Goal: Task Accomplishment & Management: Manage account settings

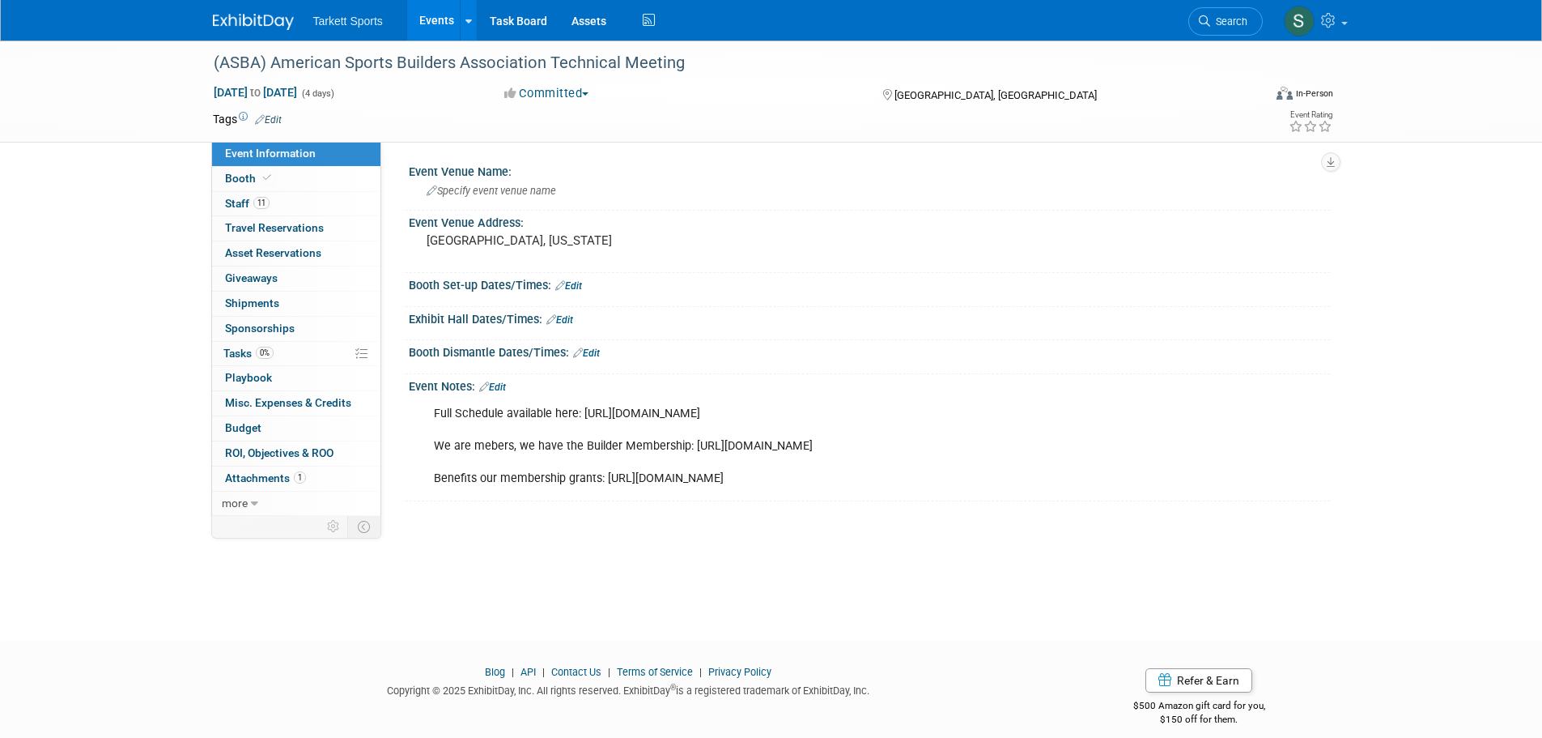
click at [486, 444] on div "Full Schedule available here: [URL][DOMAIN_NAME] We are mebers, we have the Bui…" at bounding box center [787, 446] width 729 height 97
click at [506, 389] on link "Edit" at bounding box center [492, 386] width 27 height 11
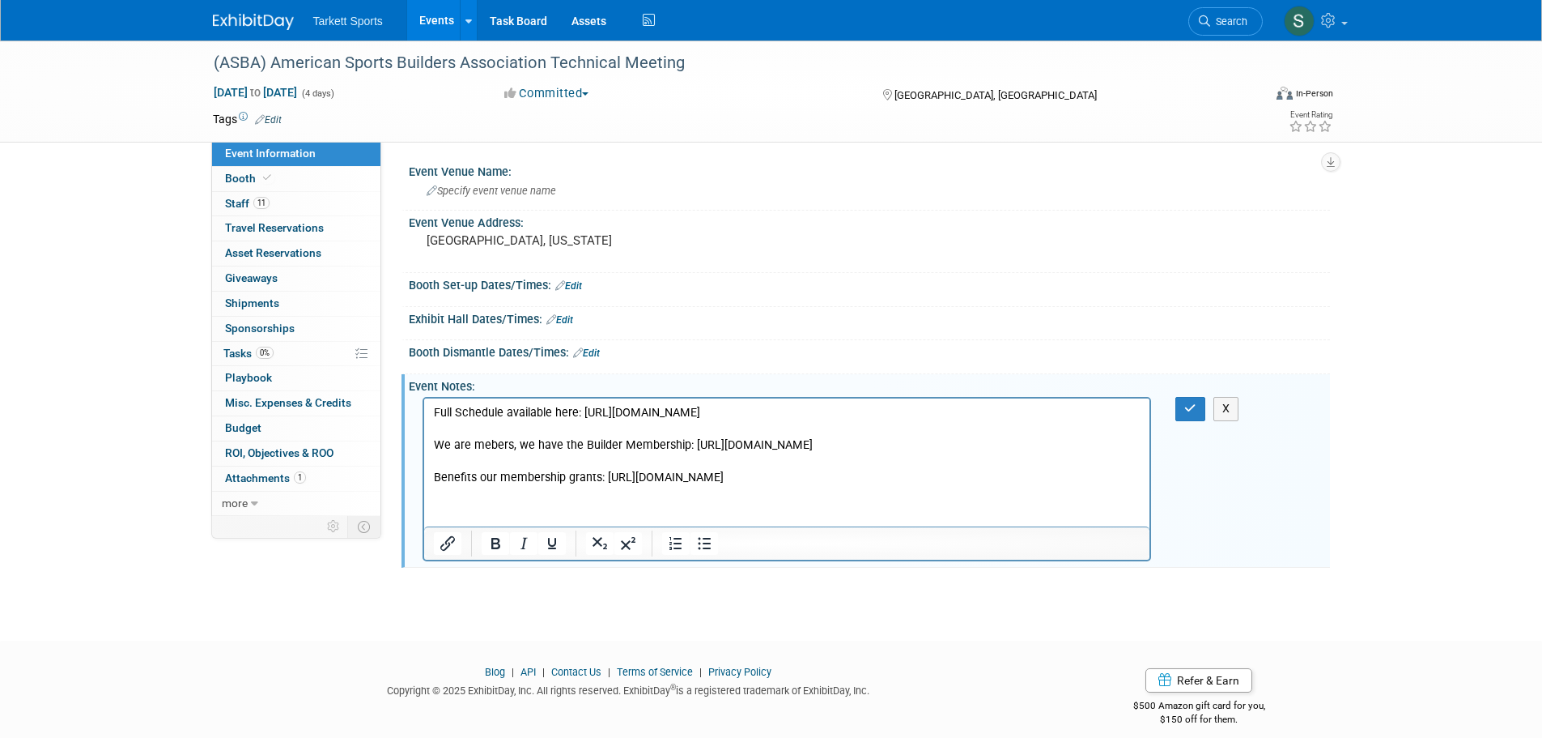
click at [488, 447] on p "Full Schedule available here: [URL][DOMAIN_NAME] We are mebers, we have the Bui…" at bounding box center [787, 445] width 708 height 81
click at [1193, 406] on icon "button" at bounding box center [1190, 407] width 12 height 11
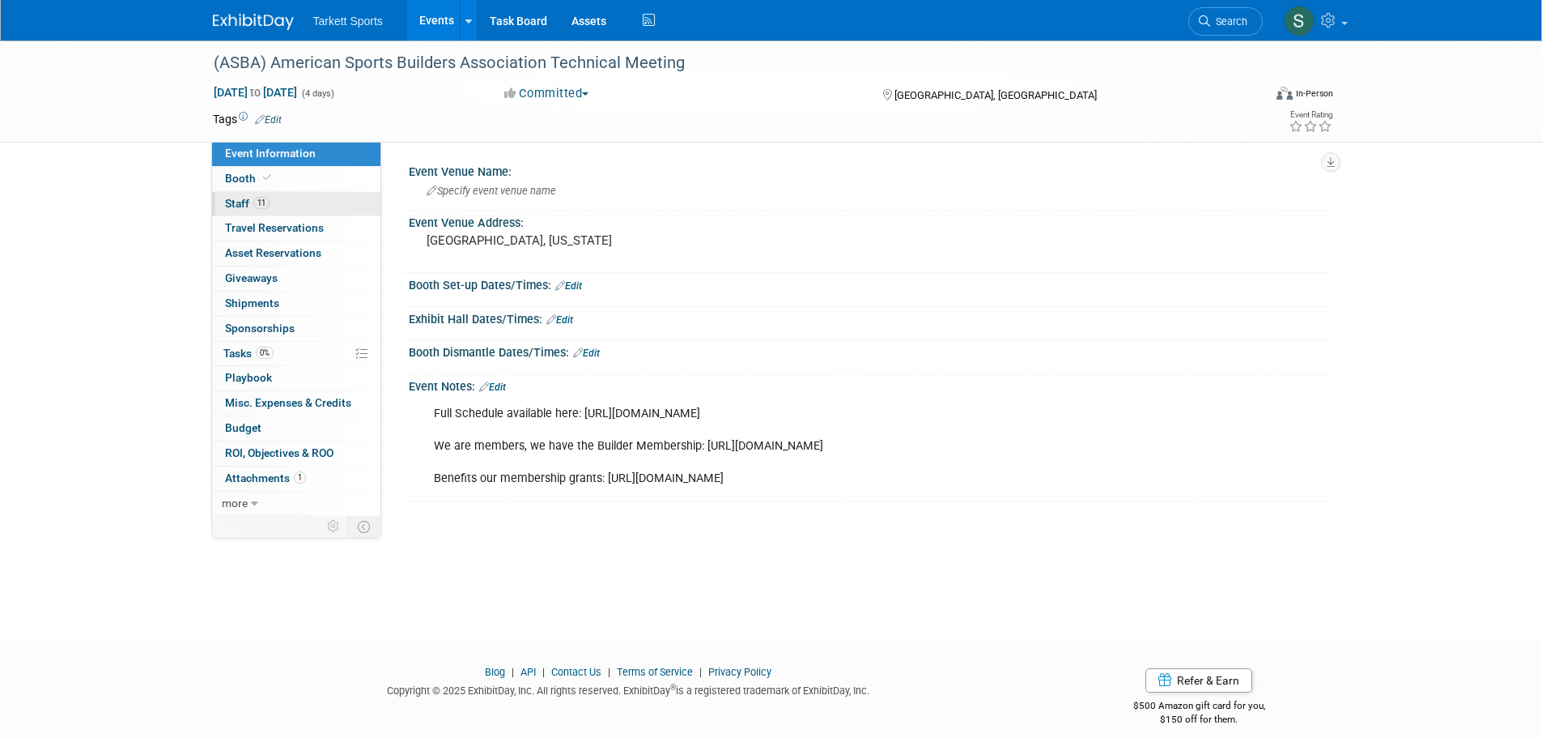
click at [238, 202] on span "Staff 11" at bounding box center [247, 203] width 45 height 13
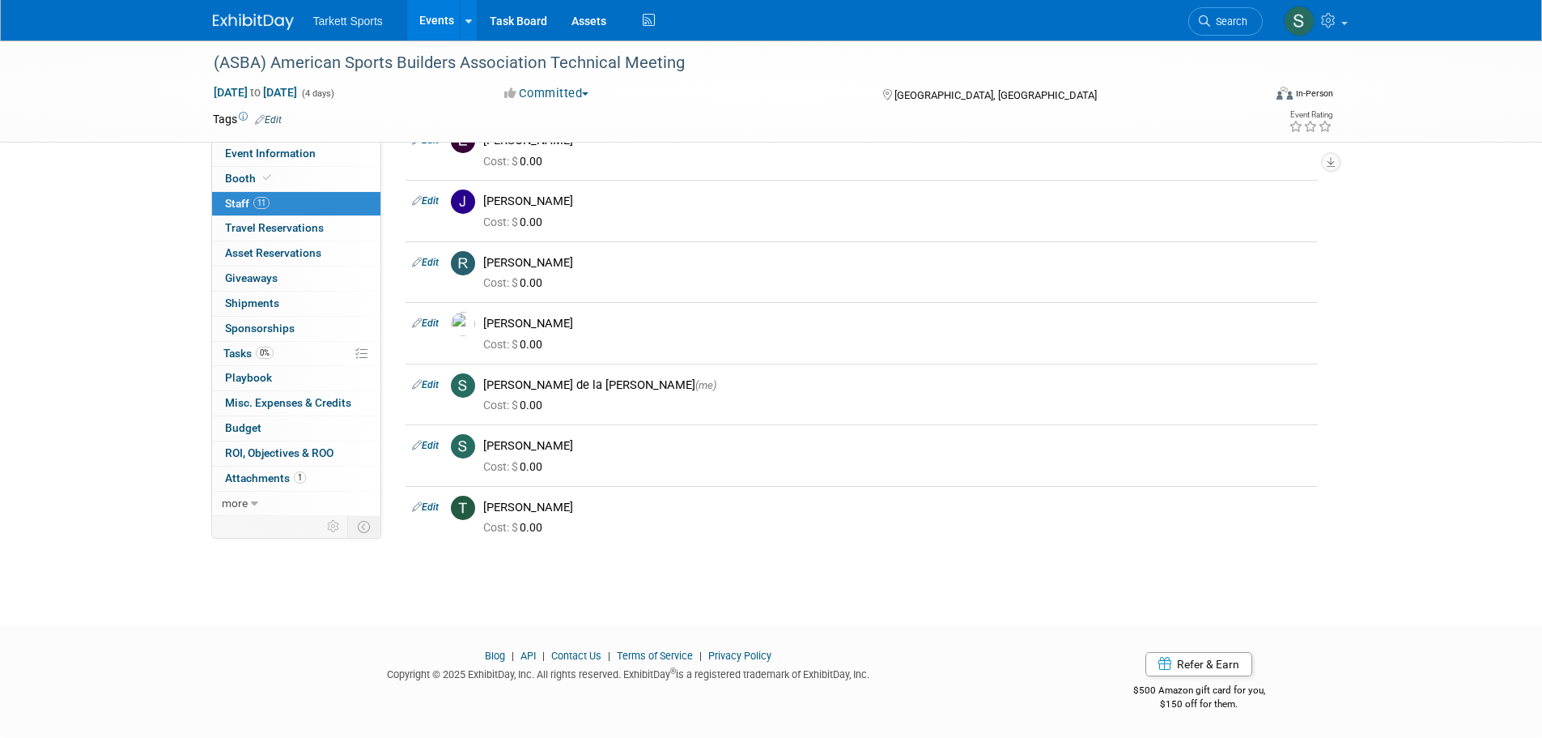
scroll to position [58, 0]
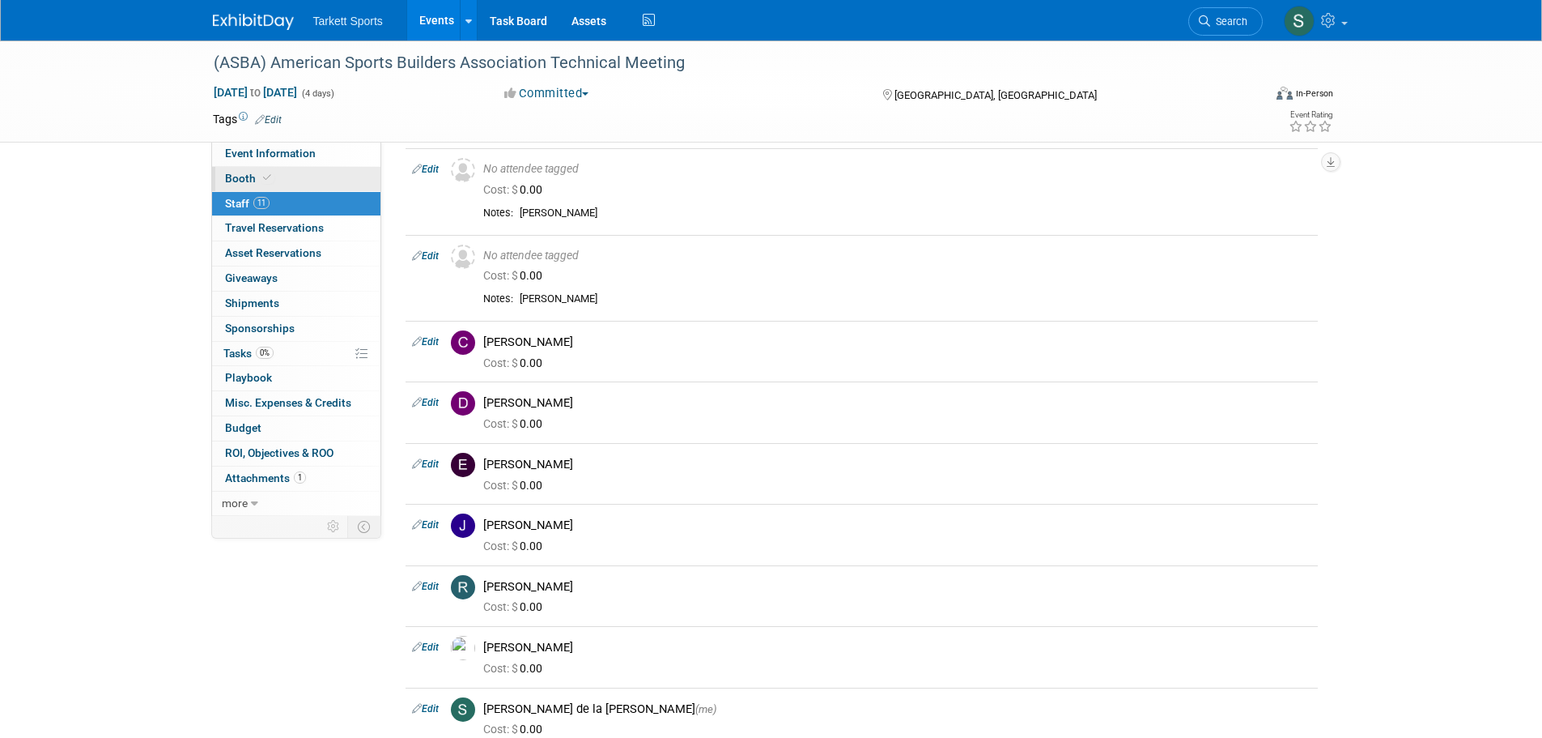
click at [240, 174] on span "Booth" at bounding box center [249, 178] width 49 height 13
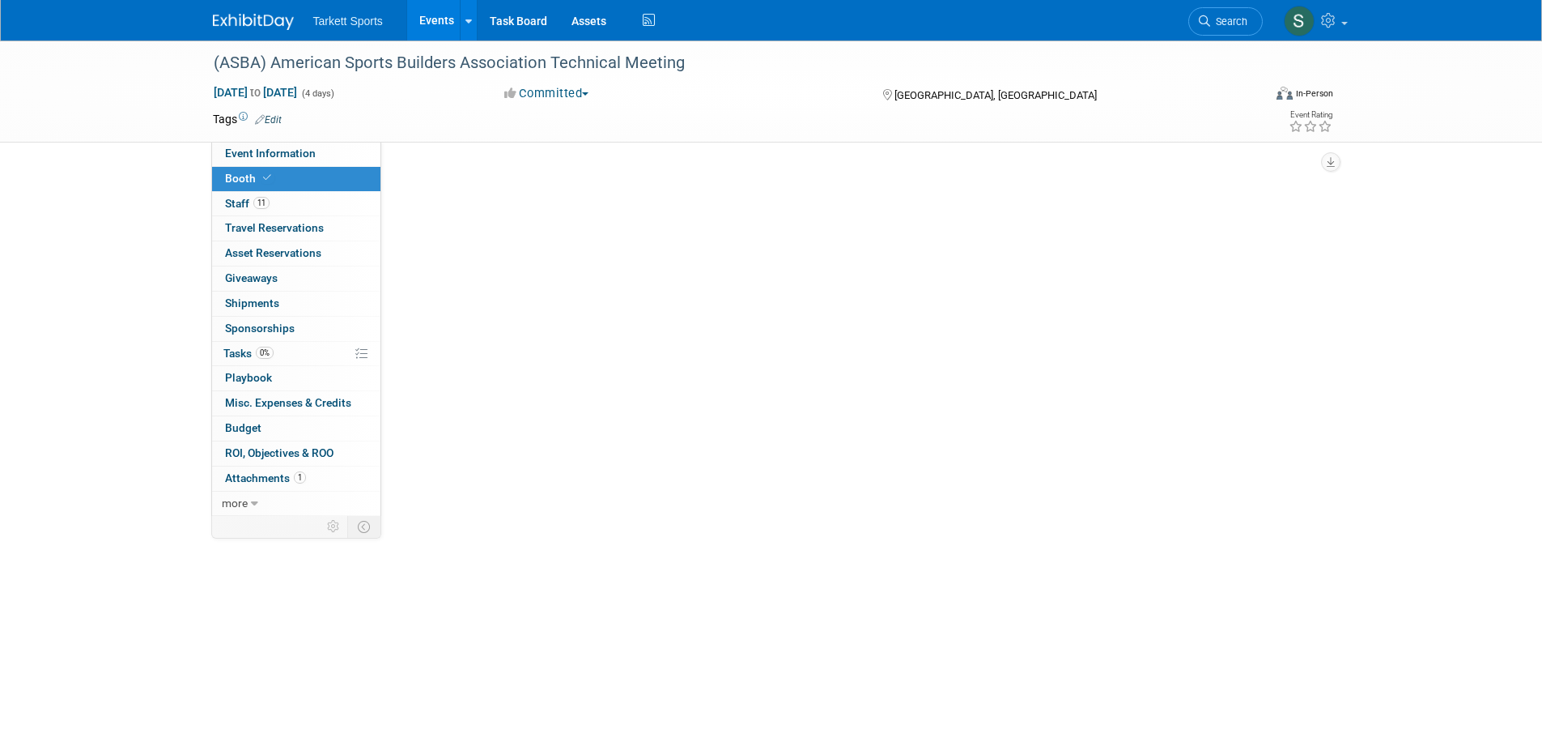
scroll to position [0, 0]
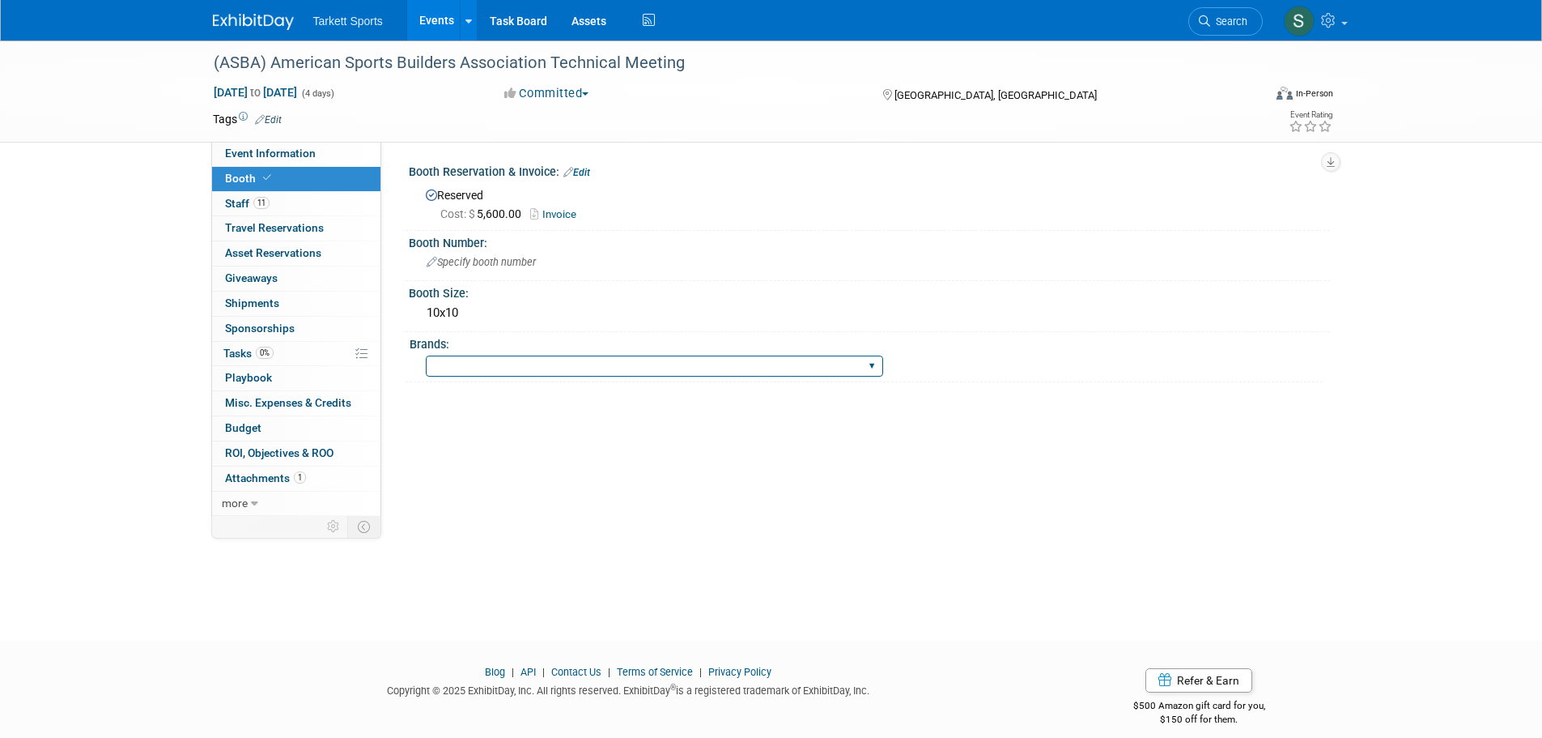
click at [452, 362] on select "FieldTurf FieldTurf, Classic Turf FieldTurf, [PERSON_NAME][GEOGRAPHIC_DATA], In…" at bounding box center [654, 366] width 457 height 22
click at [733, 507] on div "Event Venue Name: Specify event venue name Event Venue Address: [GEOGRAPHIC_DAT…" at bounding box center [855, 329] width 949 height 374
click at [311, 250] on span "Asset Reservations 0" at bounding box center [273, 252] width 96 height 13
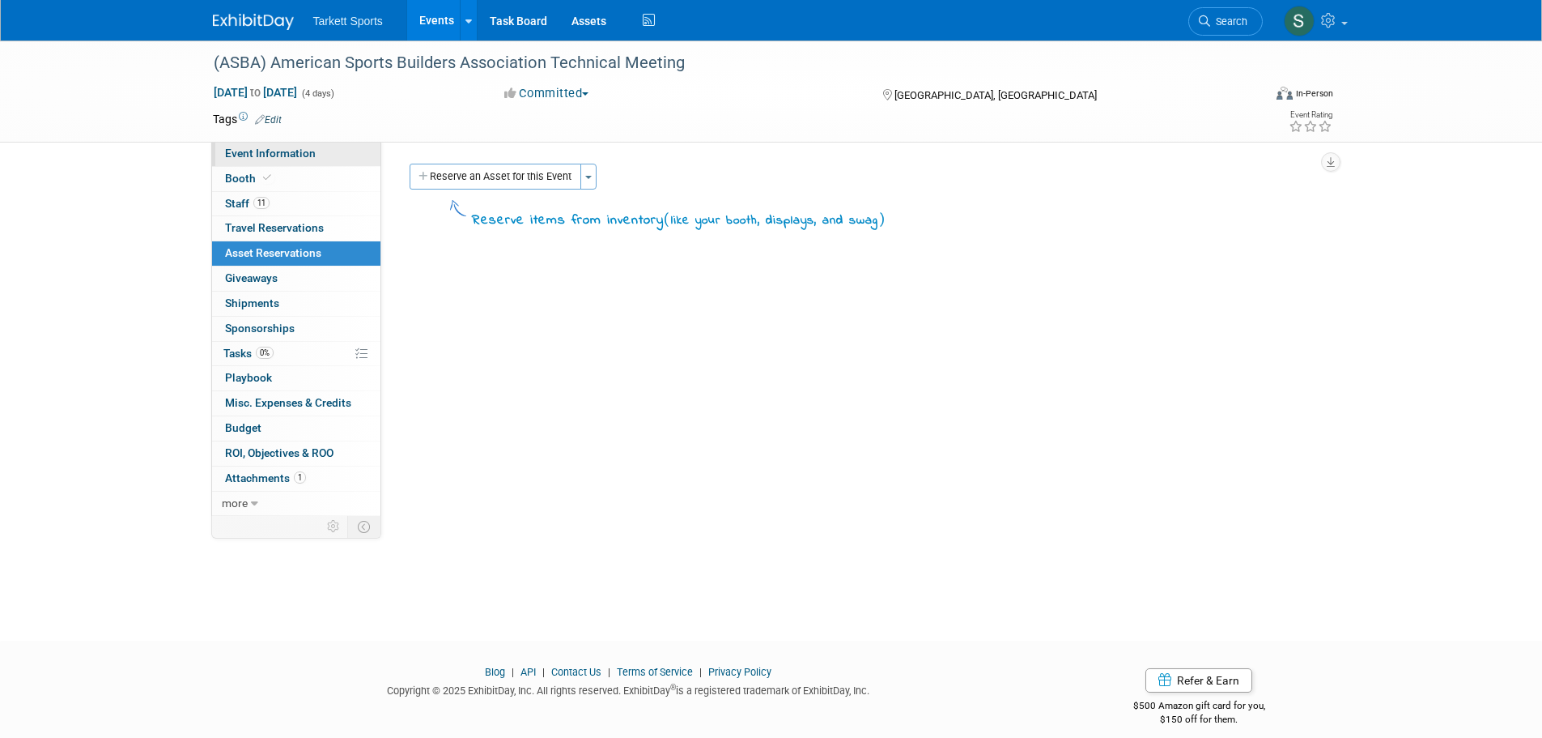
click at [279, 156] on span "Event Information" at bounding box center [270, 153] width 91 height 13
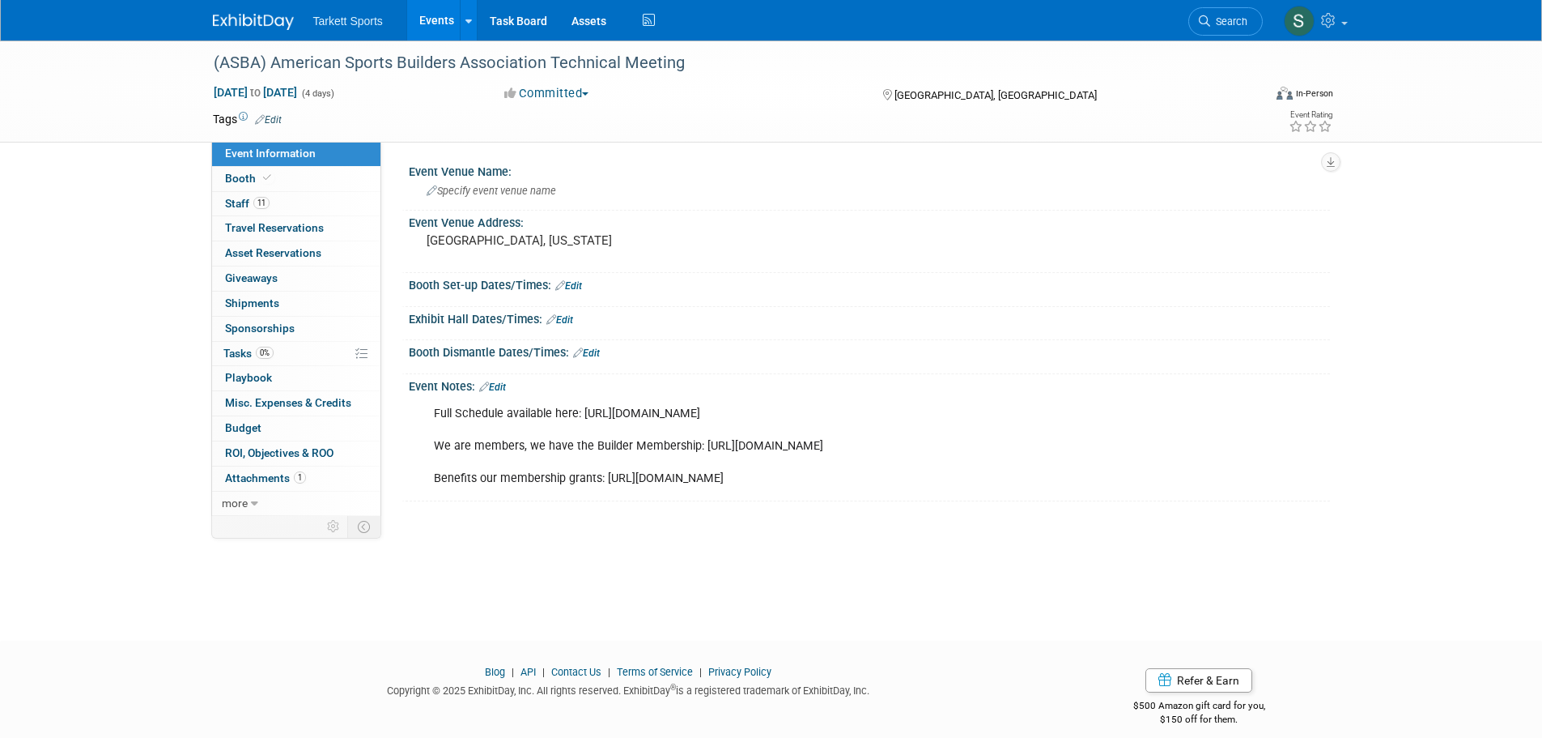
click at [581, 281] on link "Edit" at bounding box center [568, 285] width 27 height 11
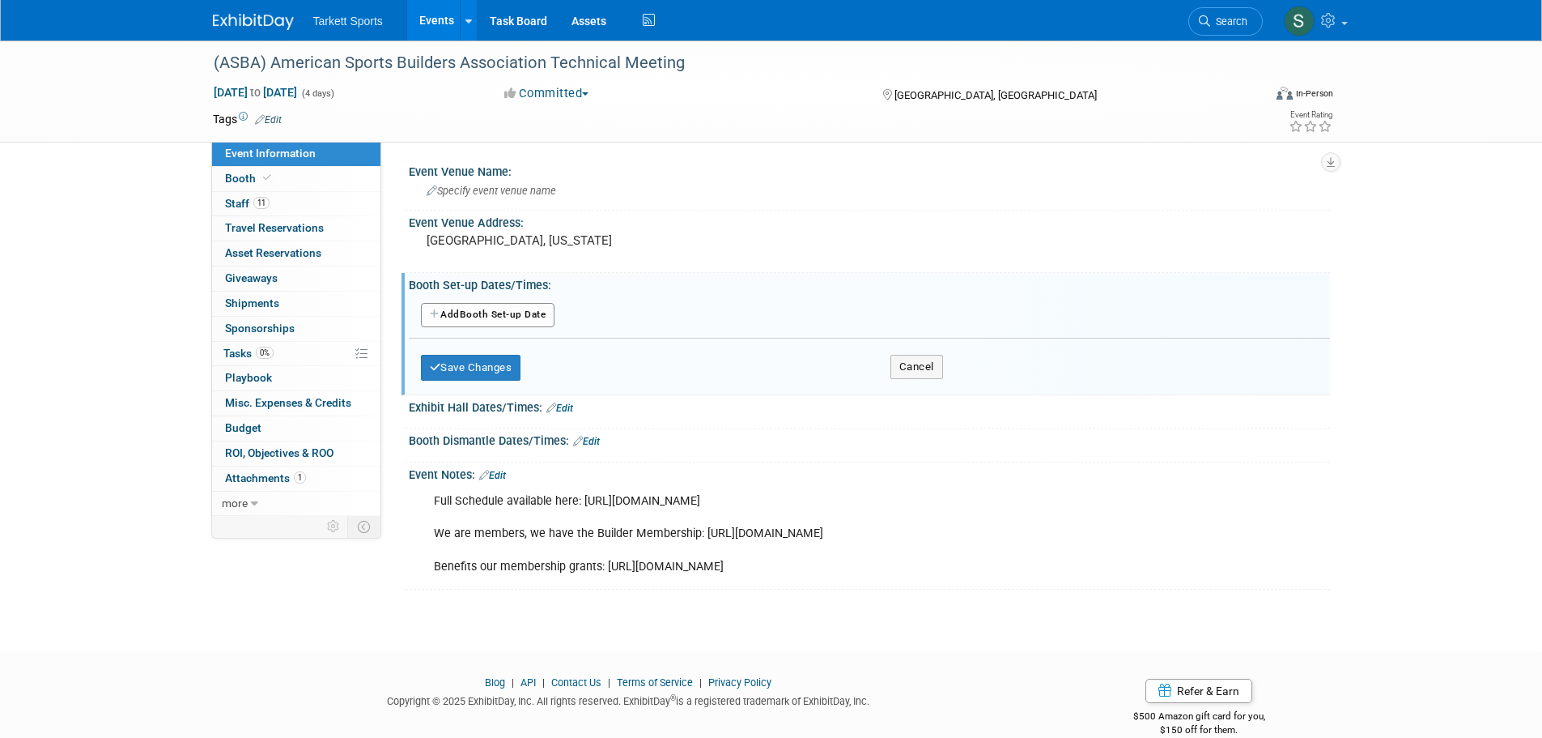
click at [432, 312] on icon "button" at bounding box center [435, 314] width 11 height 10
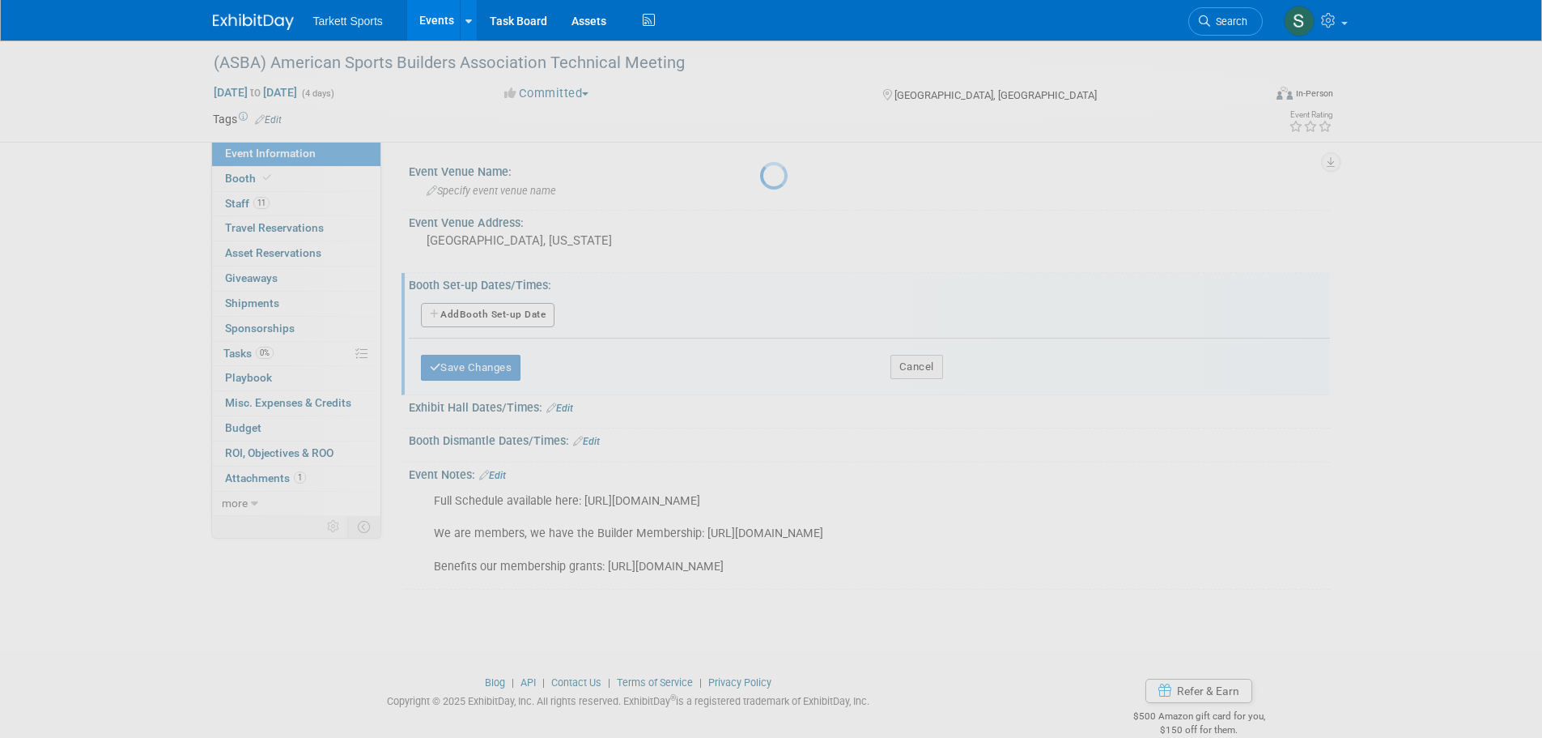
select select "11"
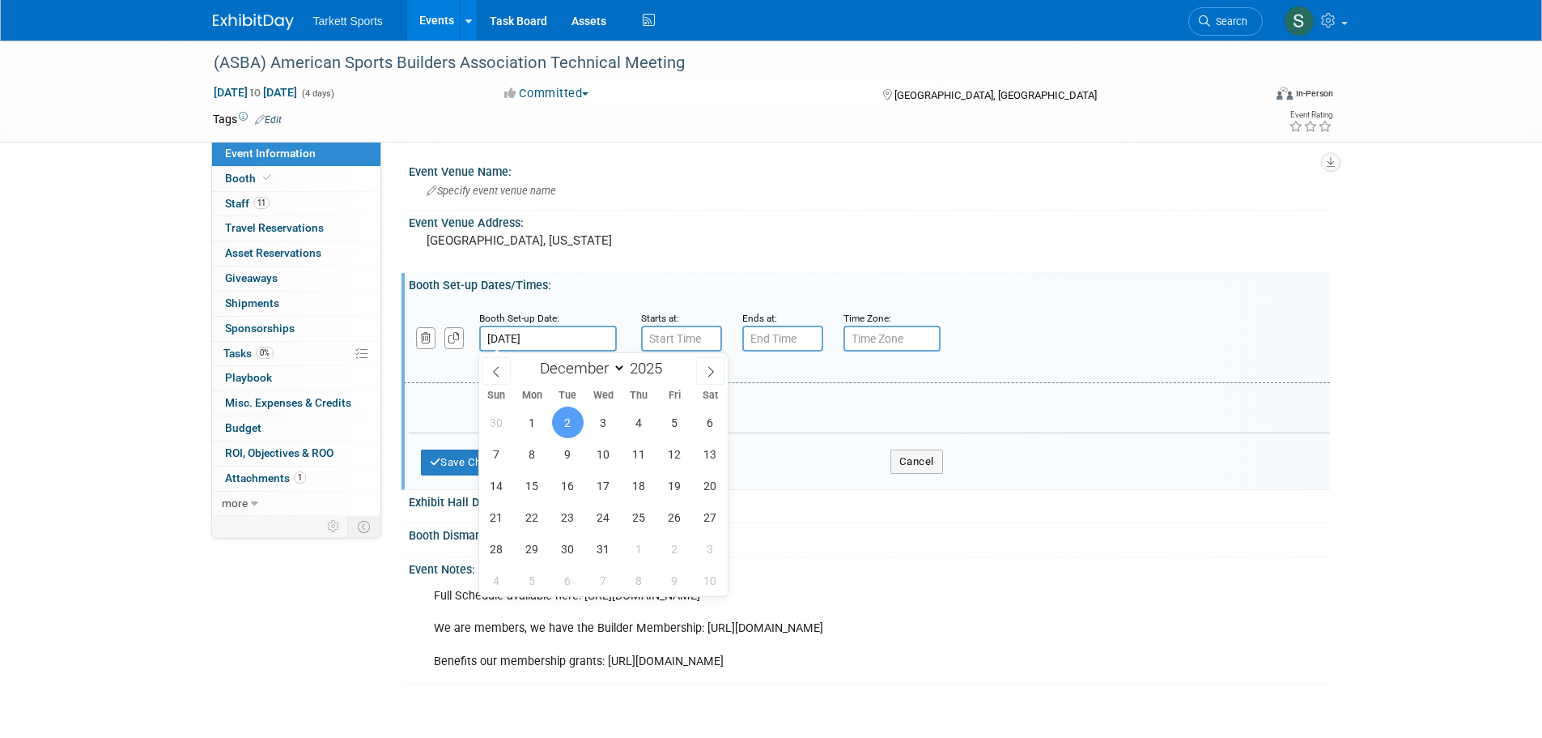
click at [582, 338] on input "[DATE]" at bounding box center [548, 338] width 138 height 26
click at [605, 417] on span "3" at bounding box center [604, 422] width 32 height 32
type input "[DATE]"
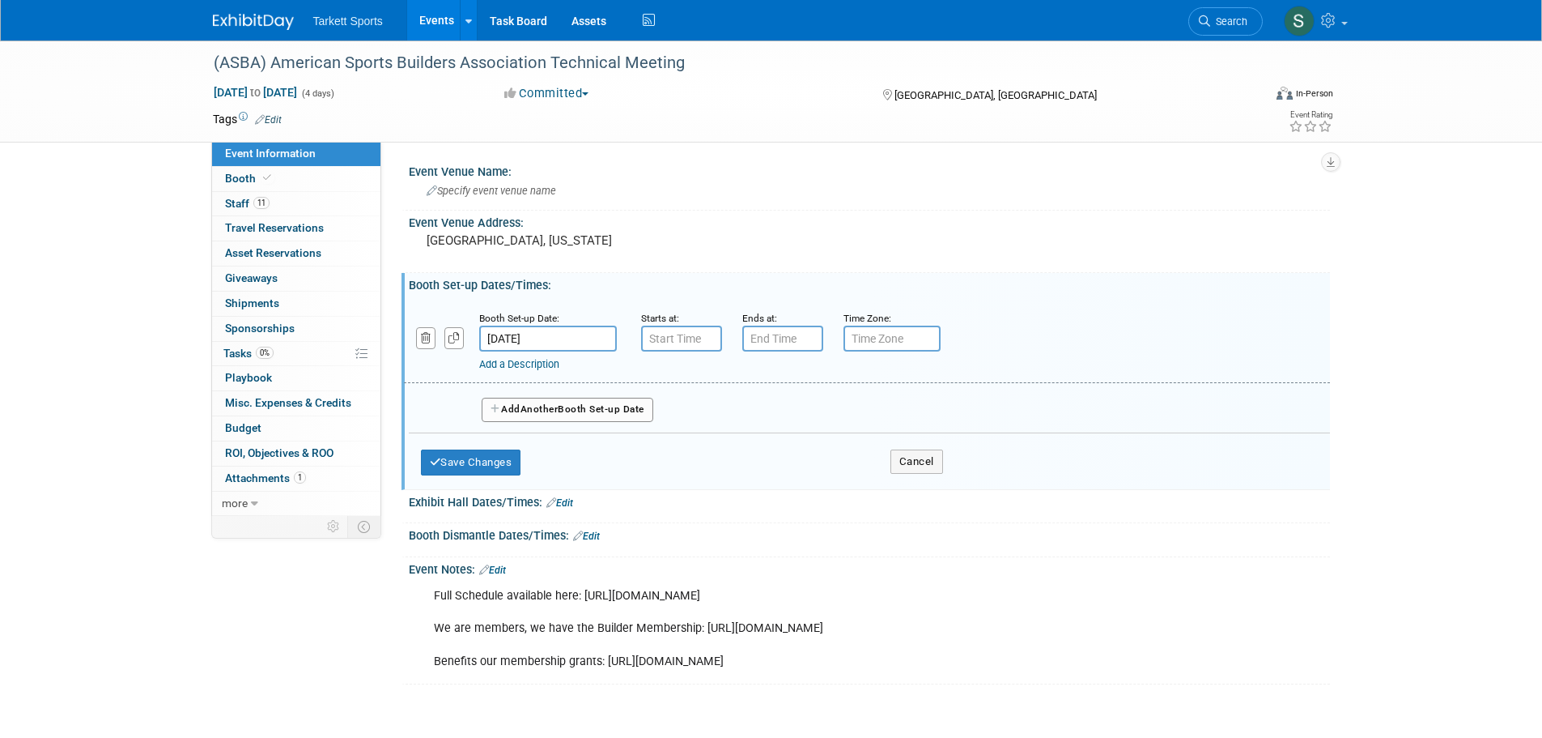
type input "7:00 AM"
click at [697, 334] on input "7:00 AM" at bounding box center [681, 338] width 81 height 26
click at [778, 492] on span at bounding box center [798, 485] width 109 height 28
click at [779, 337] on input "7:00 PM" at bounding box center [782, 338] width 81 height 26
click at [780, 381] on span at bounding box center [780, 378] width 28 height 28
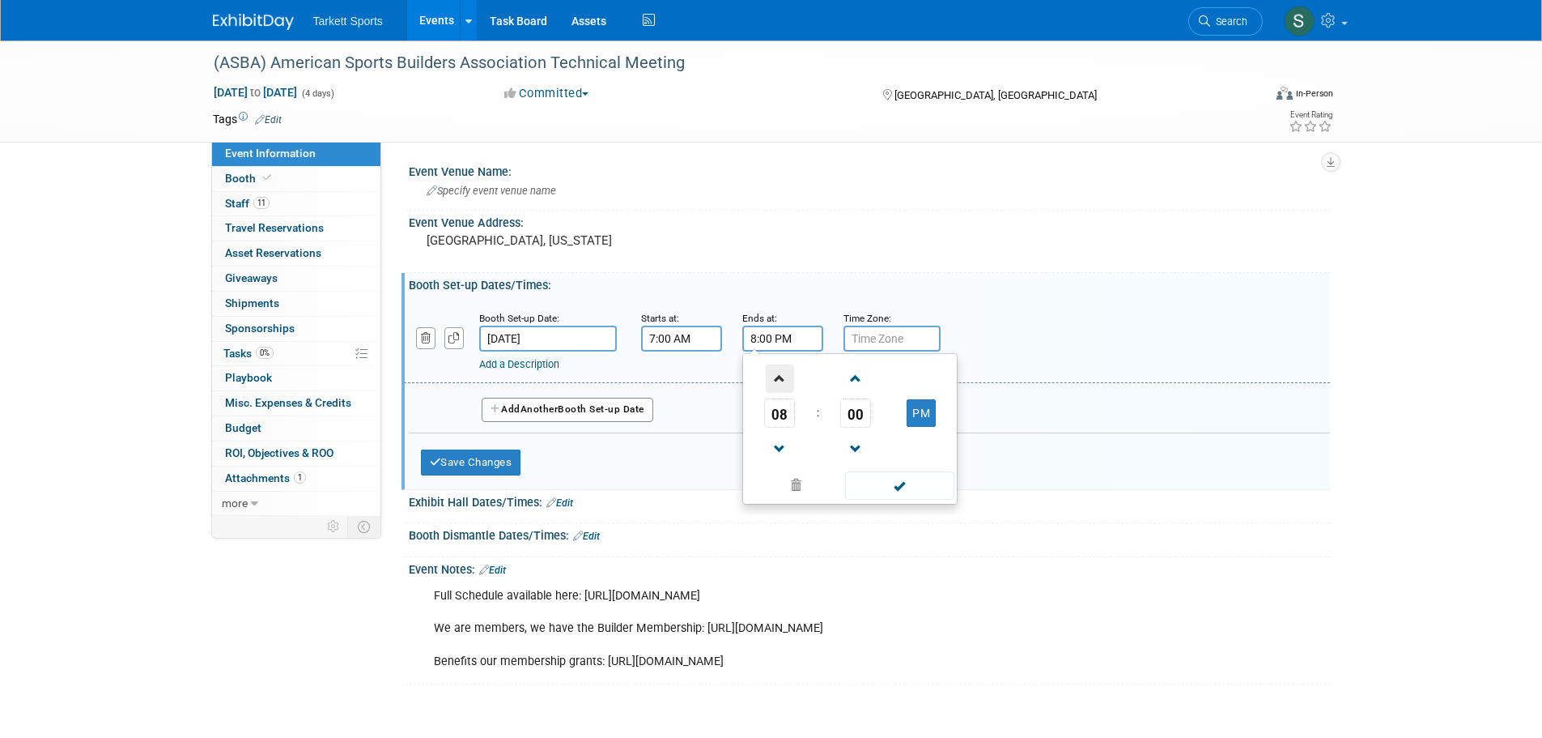
click at [780, 381] on span at bounding box center [780, 378] width 28 height 28
click at [922, 410] on button "AM" at bounding box center [921, 413] width 29 height 28
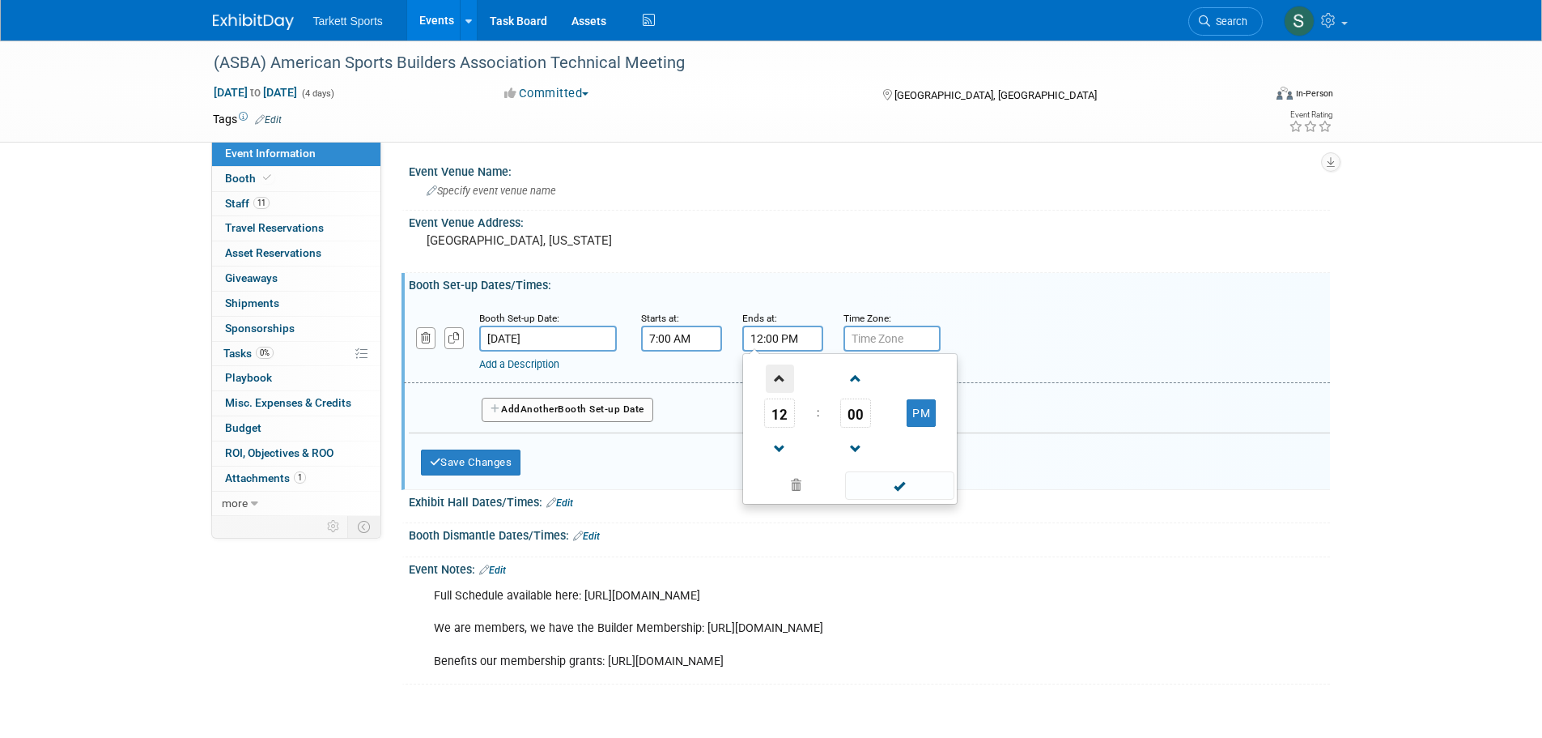
click at [781, 377] on span at bounding box center [780, 378] width 28 height 28
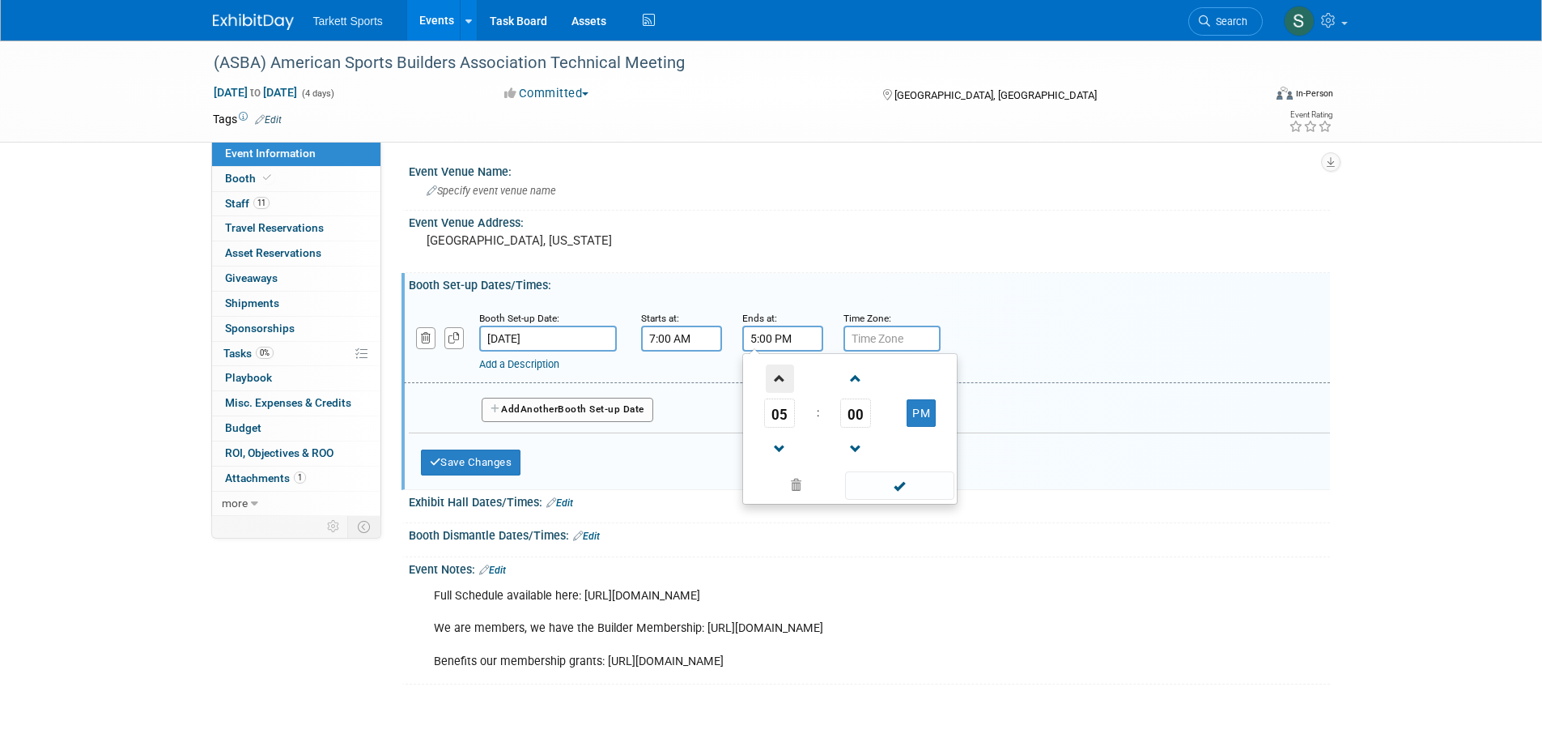
click at [781, 377] on span at bounding box center [780, 378] width 28 height 28
click at [776, 445] on span at bounding box center [780, 449] width 28 height 28
type input "5:00 PM"
click at [893, 483] on span at bounding box center [899, 485] width 109 height 28
click at [873, 339] on input "text" at bounding box center [892, 338] width 97 height 26
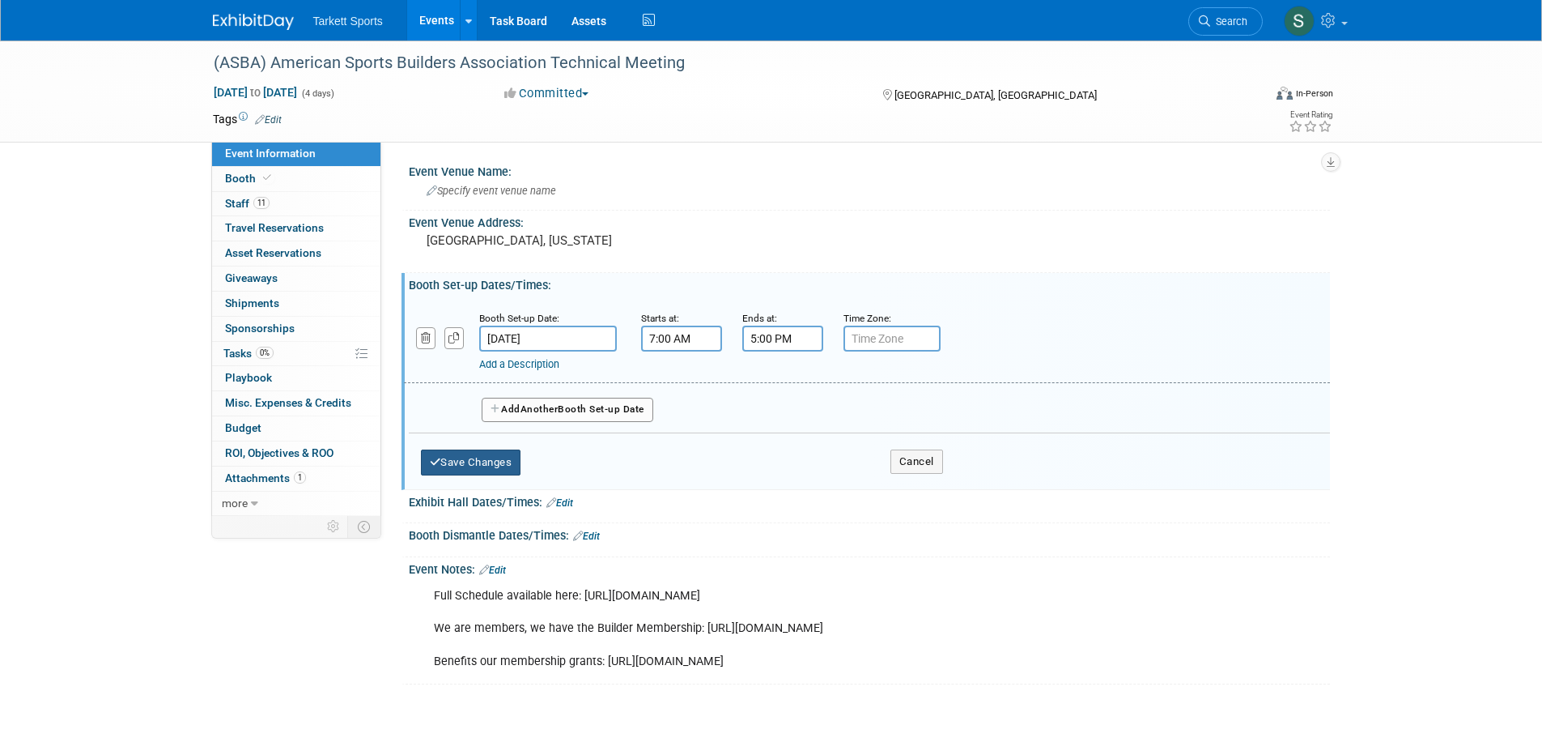
click at [461, 461] on button "Save Changes" at bounding box center [471, 462] width 100 height 26
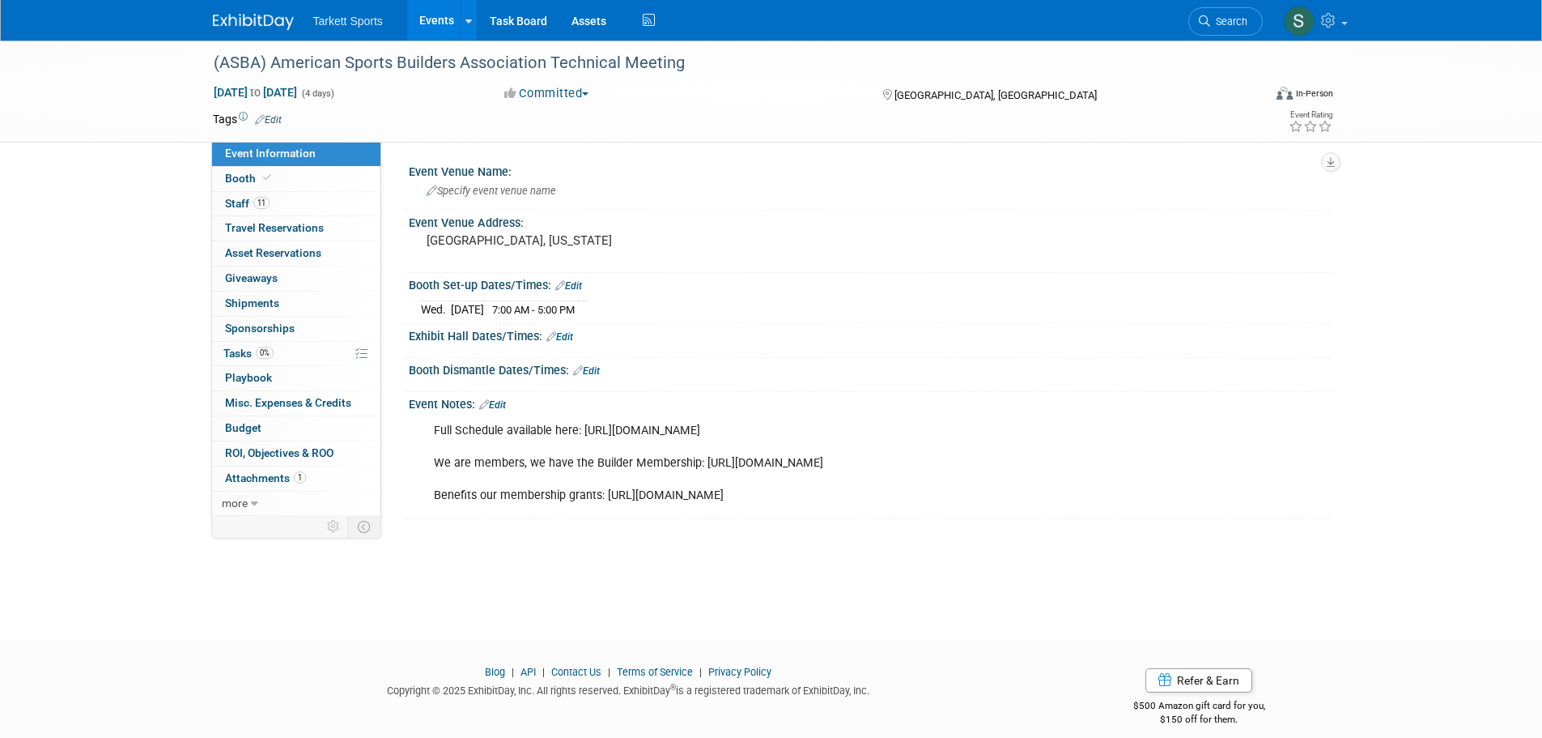
click at [597, 368] on link "Edit" at bounding box center [586, 370] width 27 height 11
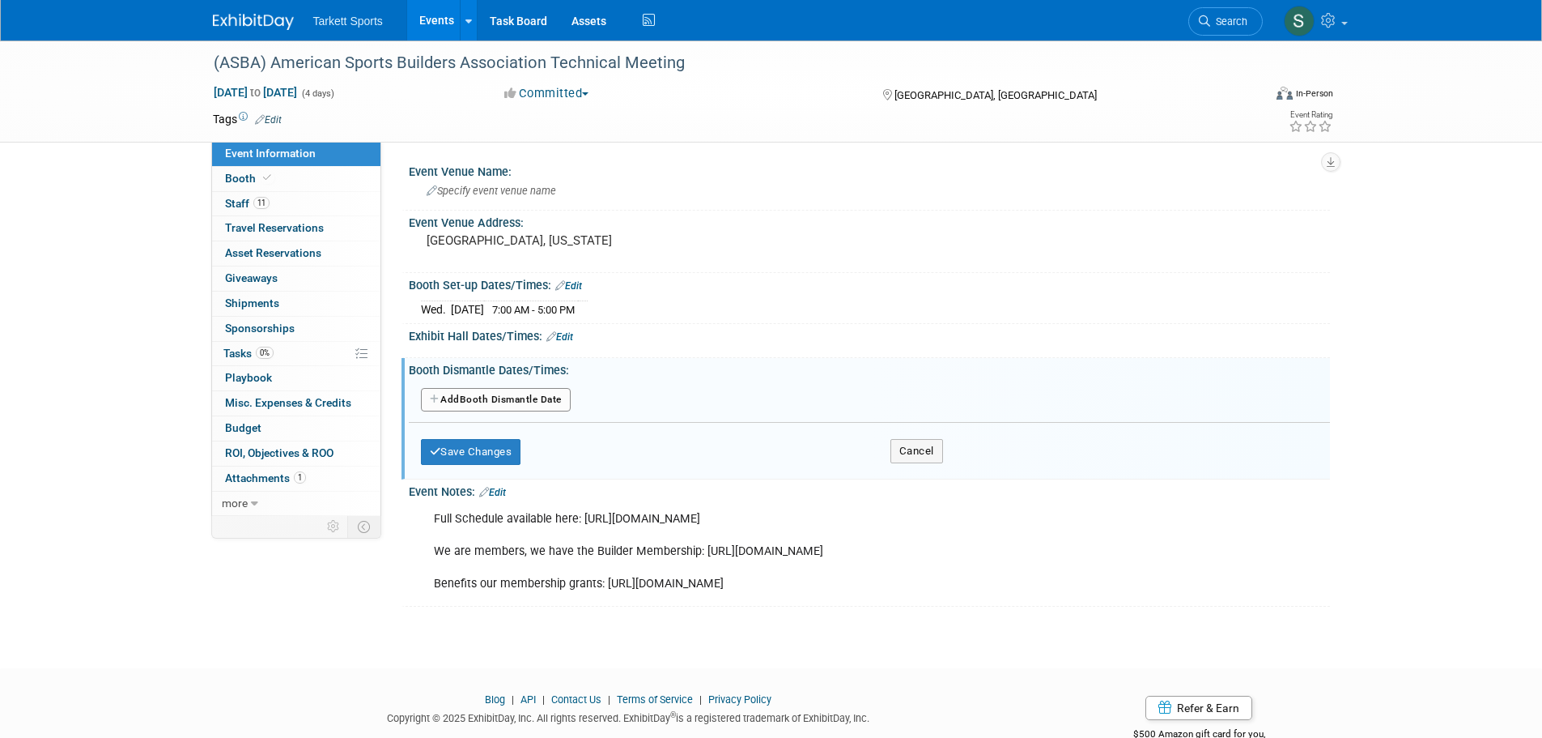
click at [500, 395] on button "Add Another Booth Dismantle Date" at bounding box center [496, 400] width 150 height 24
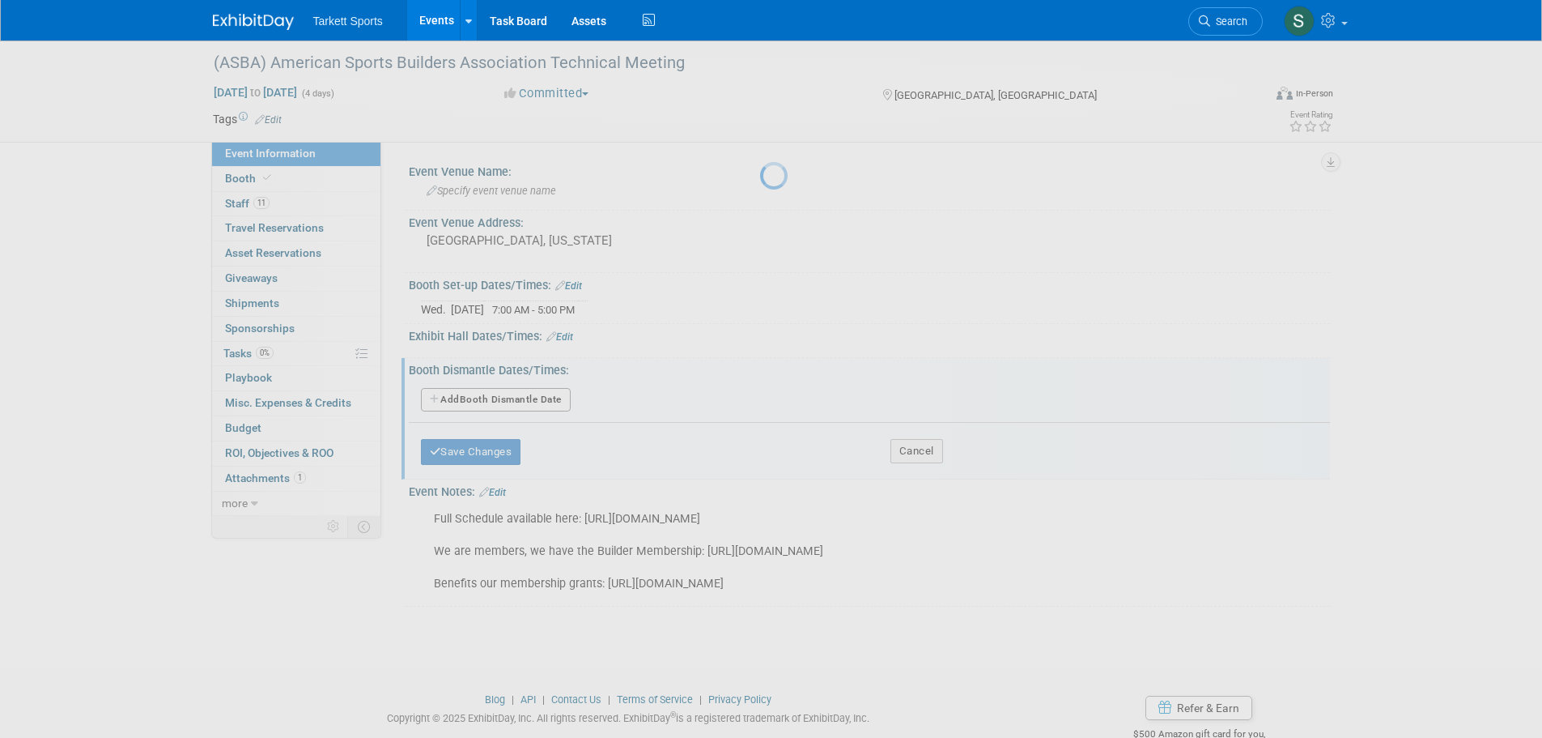
select select "11"
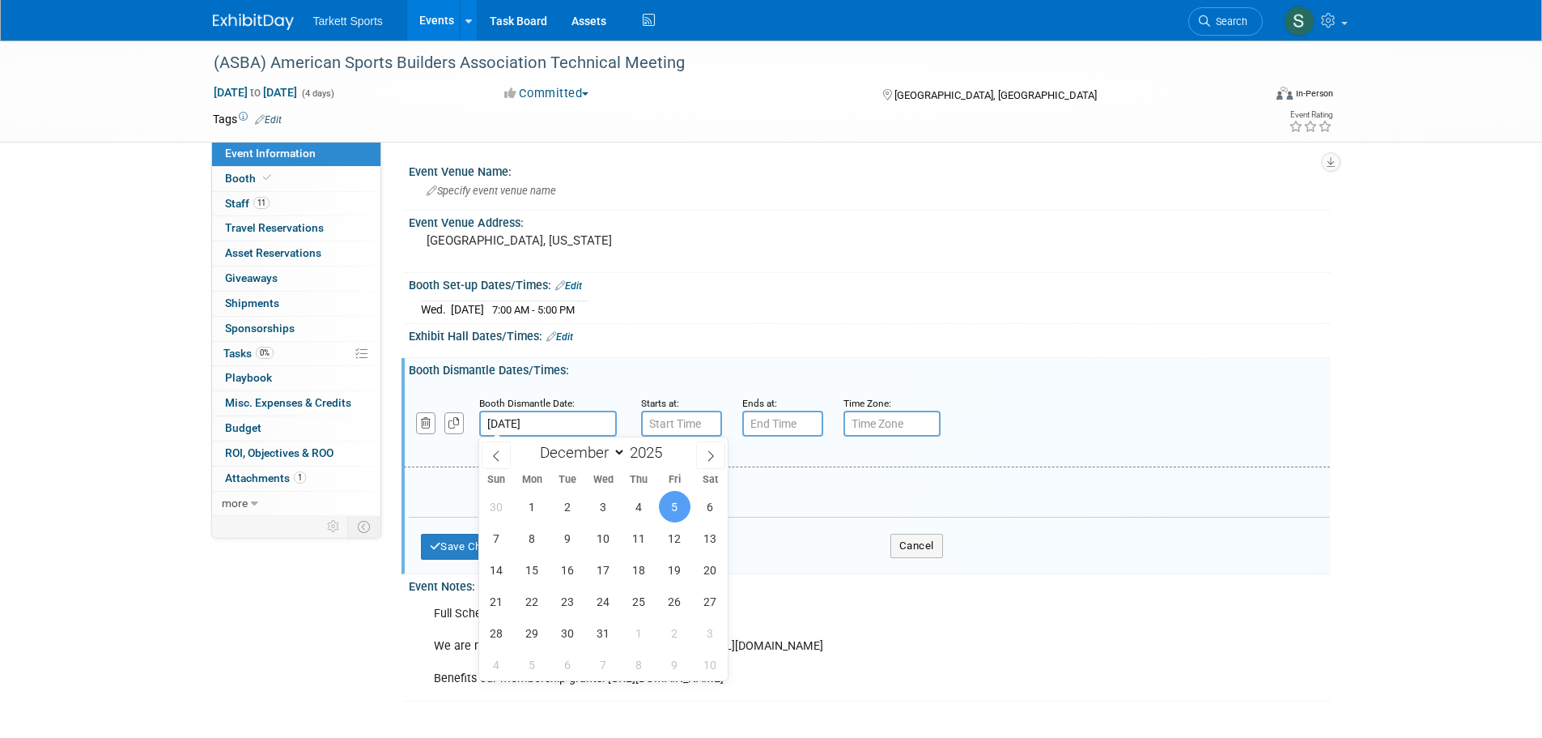
click at [578, 418] on input "[DATE]" at bounding box center [548, 423] width 138 height 26
click at [695, 419] on input "7:00 AM" at bounding box center [681, 423] width 81 height 26
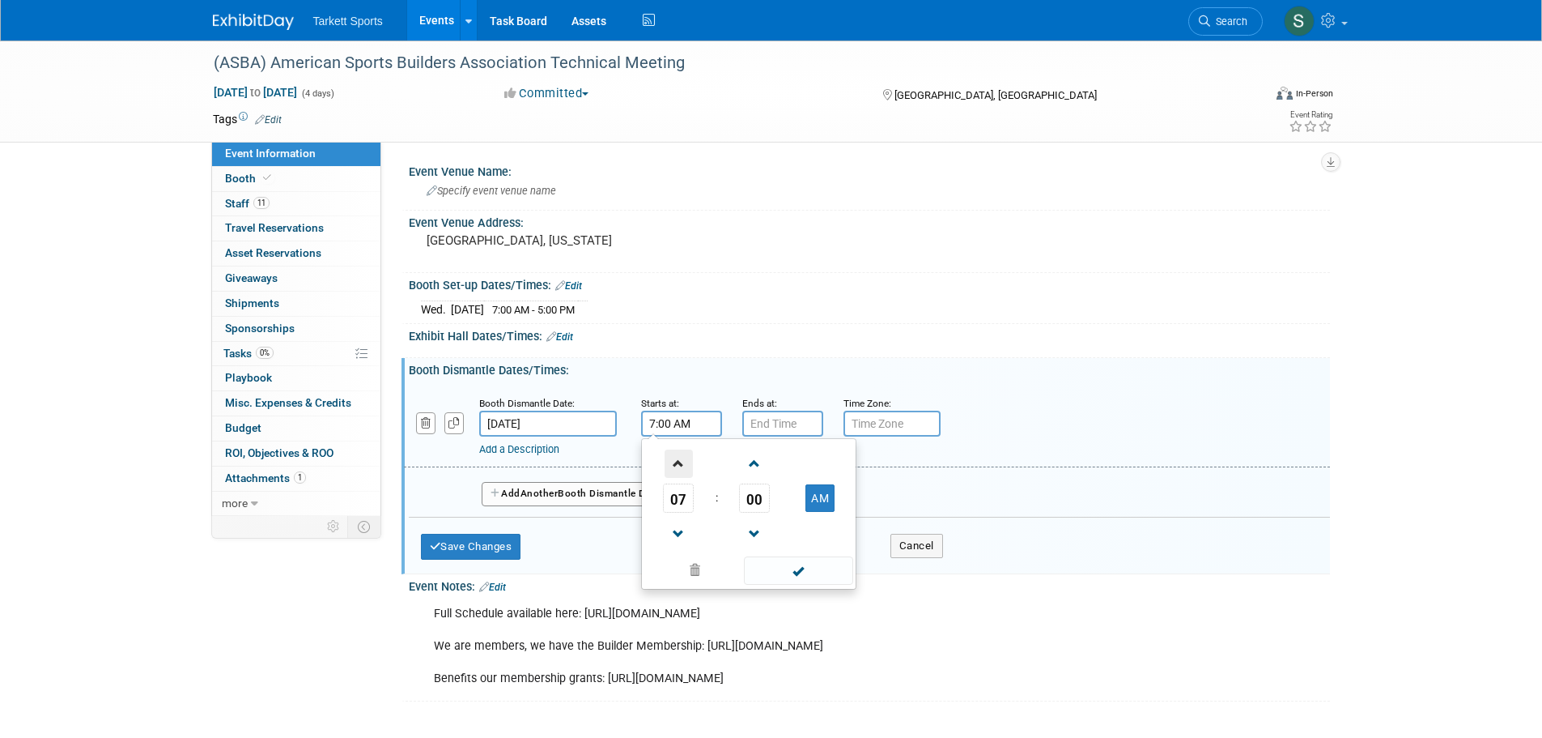
click at [675, 467] on span at bounding box center [679, 463] width 28 height 28
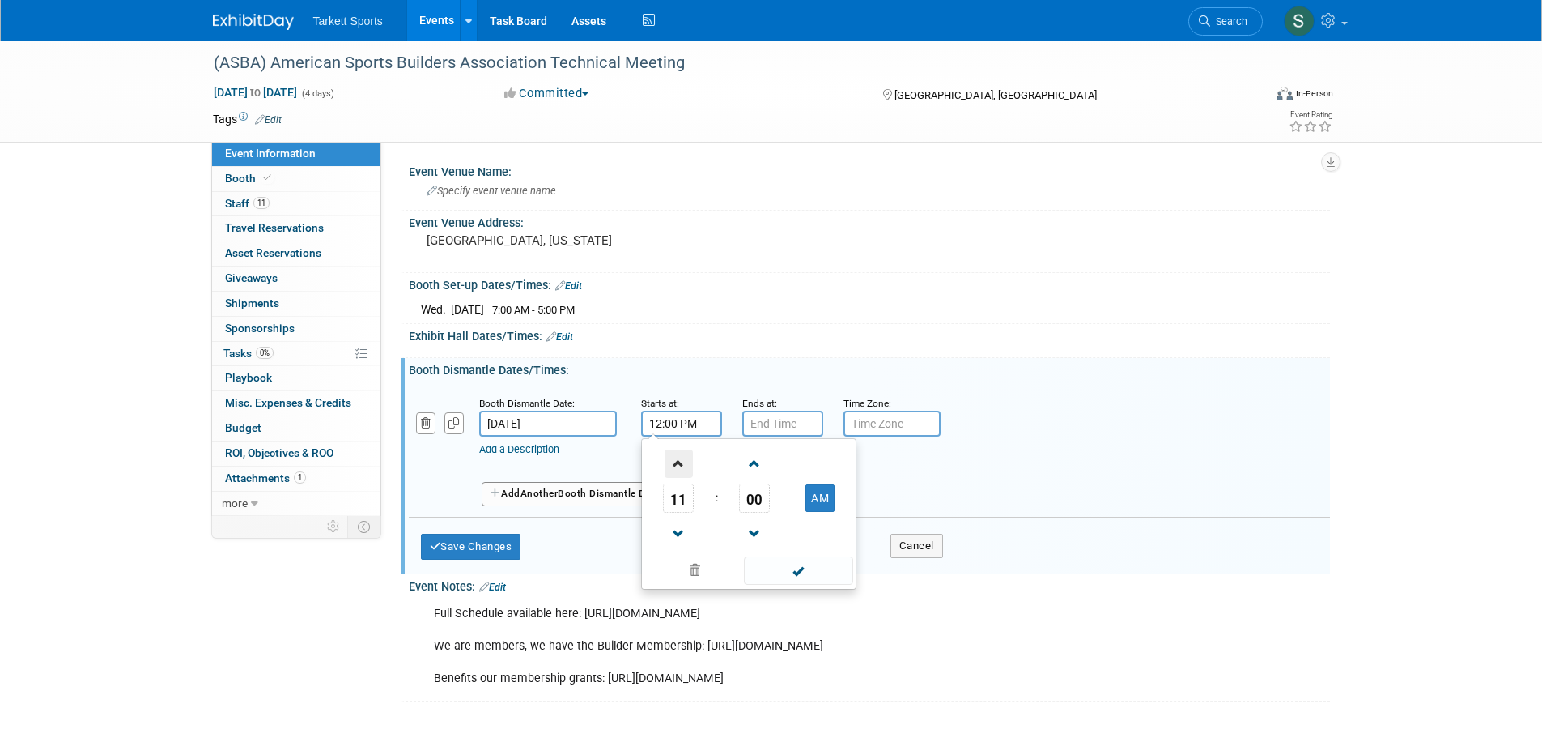
click at [675, 467] on span at bounding box center [679, 463] width 28 height 28
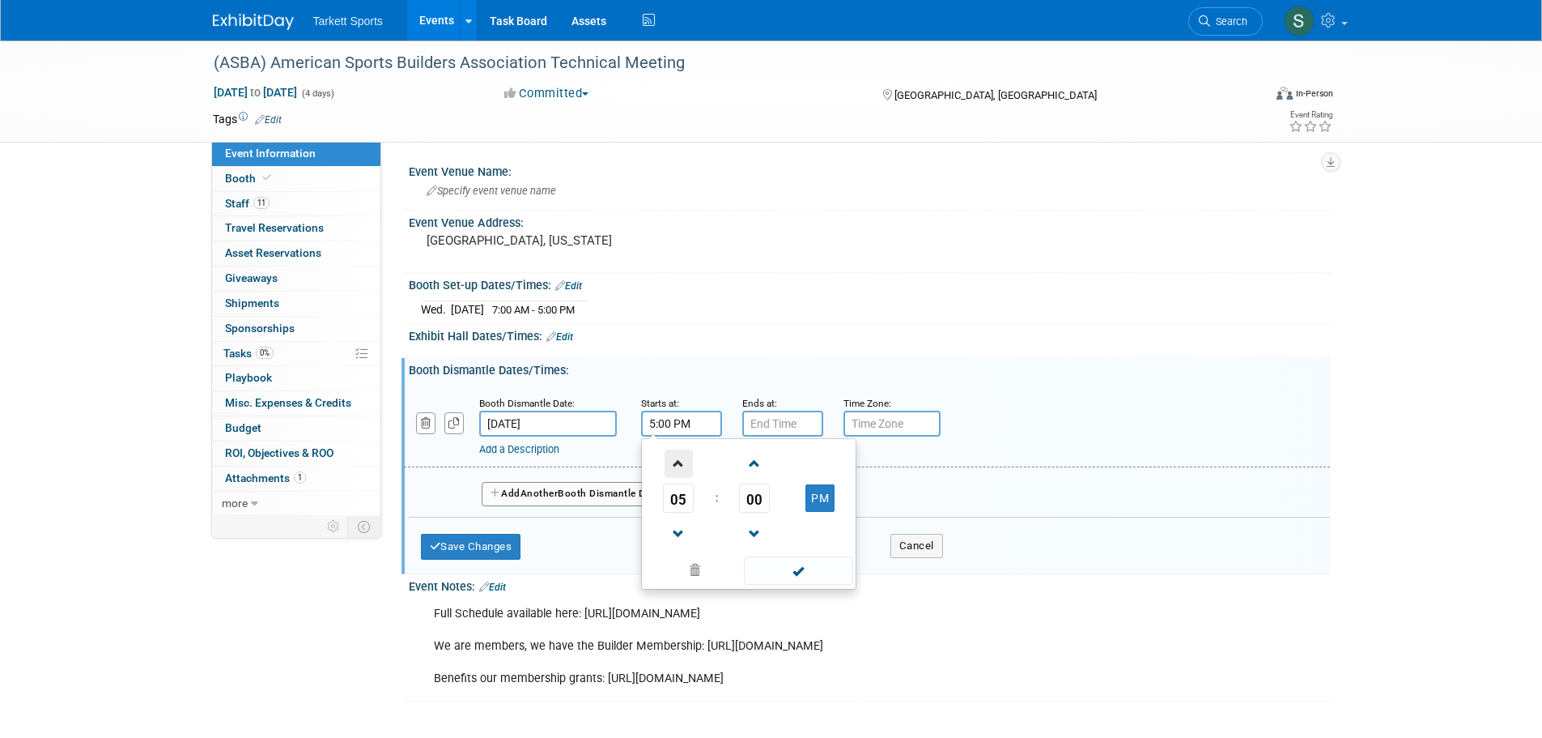
click at [675, 467] on span at bounding box center [679, 463] width 28 height 28
click at [676, 532] on span at bounding box center [679, 534] width 28 height 28
type input "6:00 PM"
click at [799, 569] on span at bounding box center [798, 570] width 109 height 28
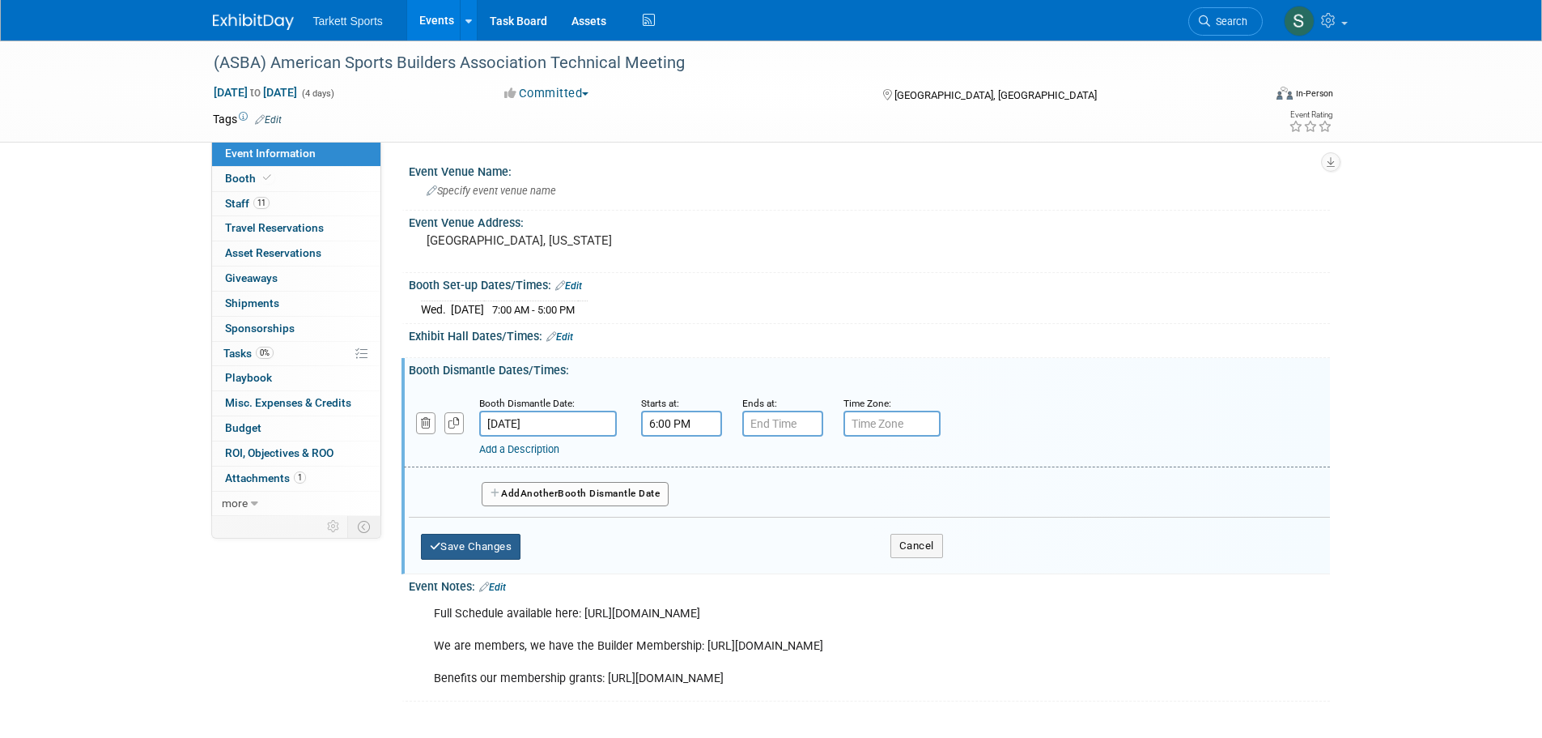
click at [490, 545] on button "Save Changes" at bounding box center [471, 547] width 100 height 26
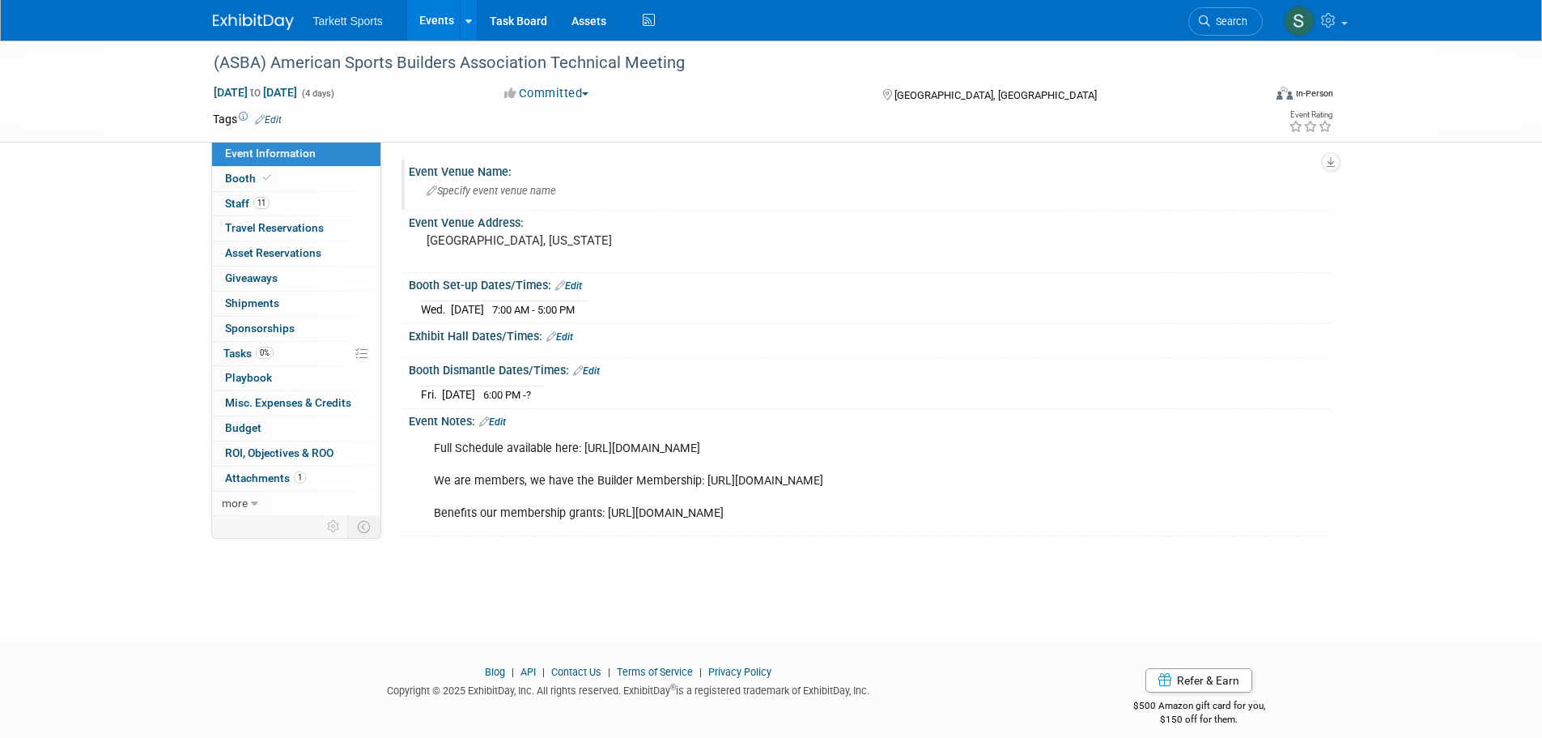
click at [491, 181] on div "Specify event venue name" at bounding box center [869, 190] width 897 height 25
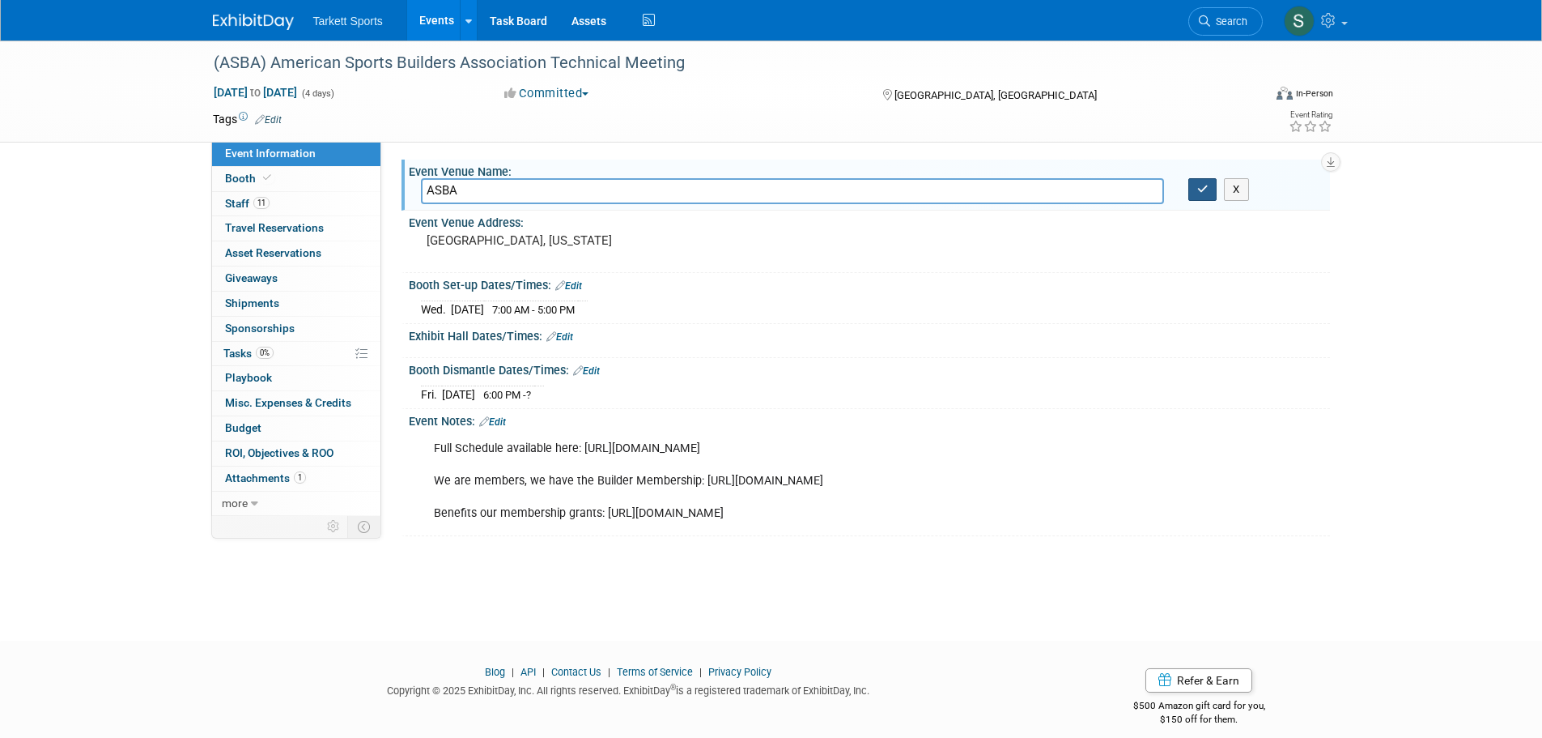
type input "ASBA"
click at [1203, 193] on icon "button" at bounding box center [1202, 189] width 11 height 11
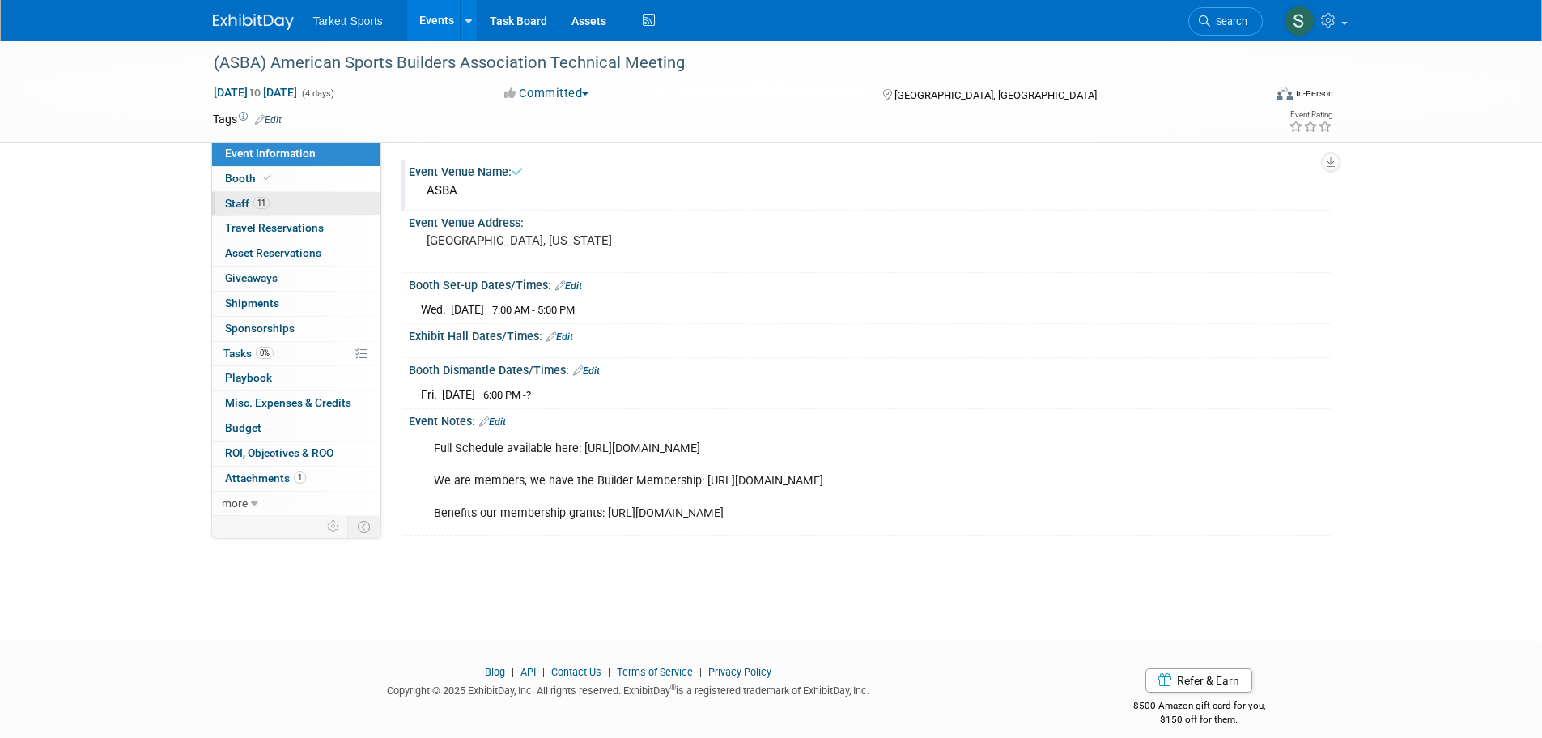
click at [236, 203] on span "Staff 11" at bounding box center [247, 203] width 45 height 13
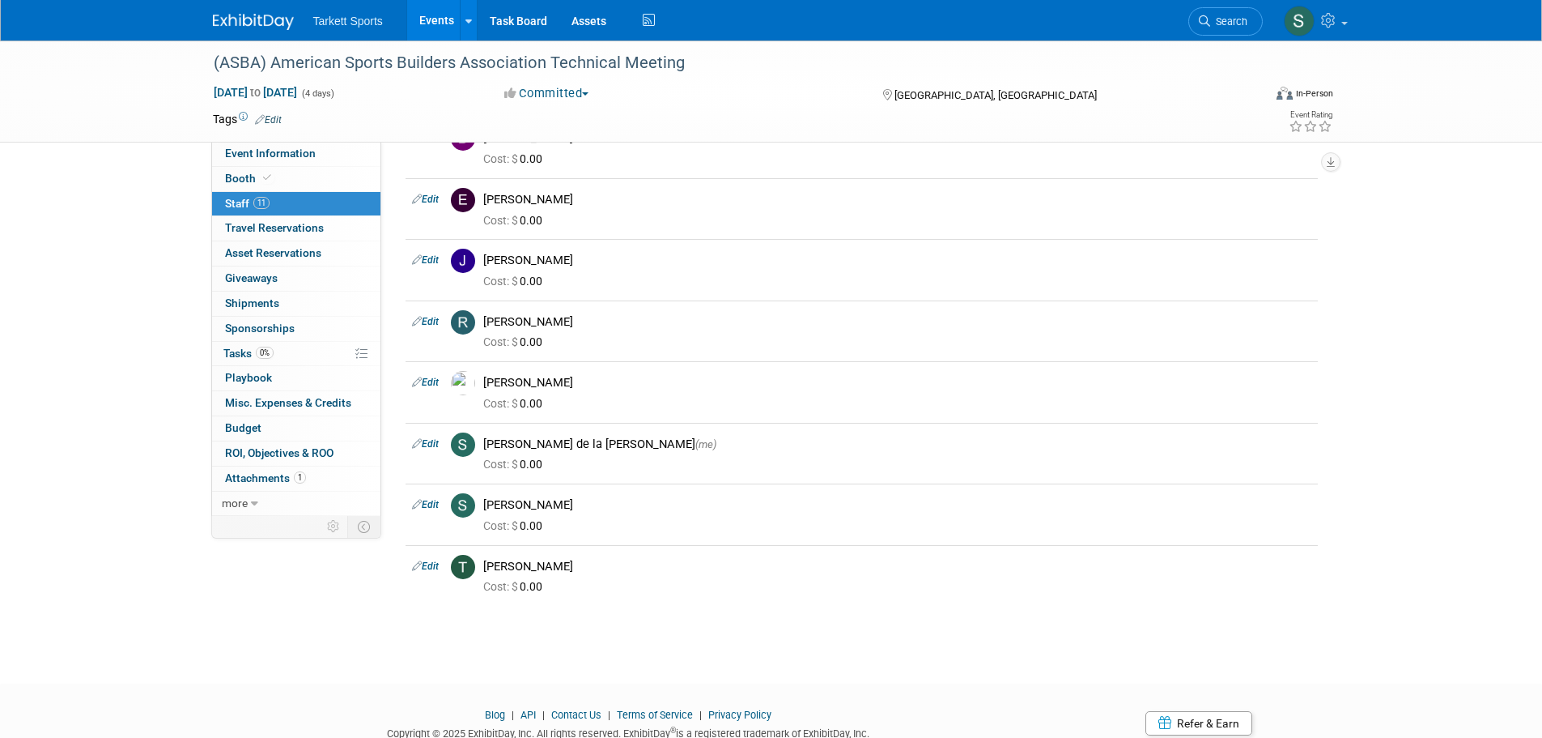
scroll to position [324, 0]
click at [431, 563] on link "Edit" at bounding box center [425, 564] width 27 height 11
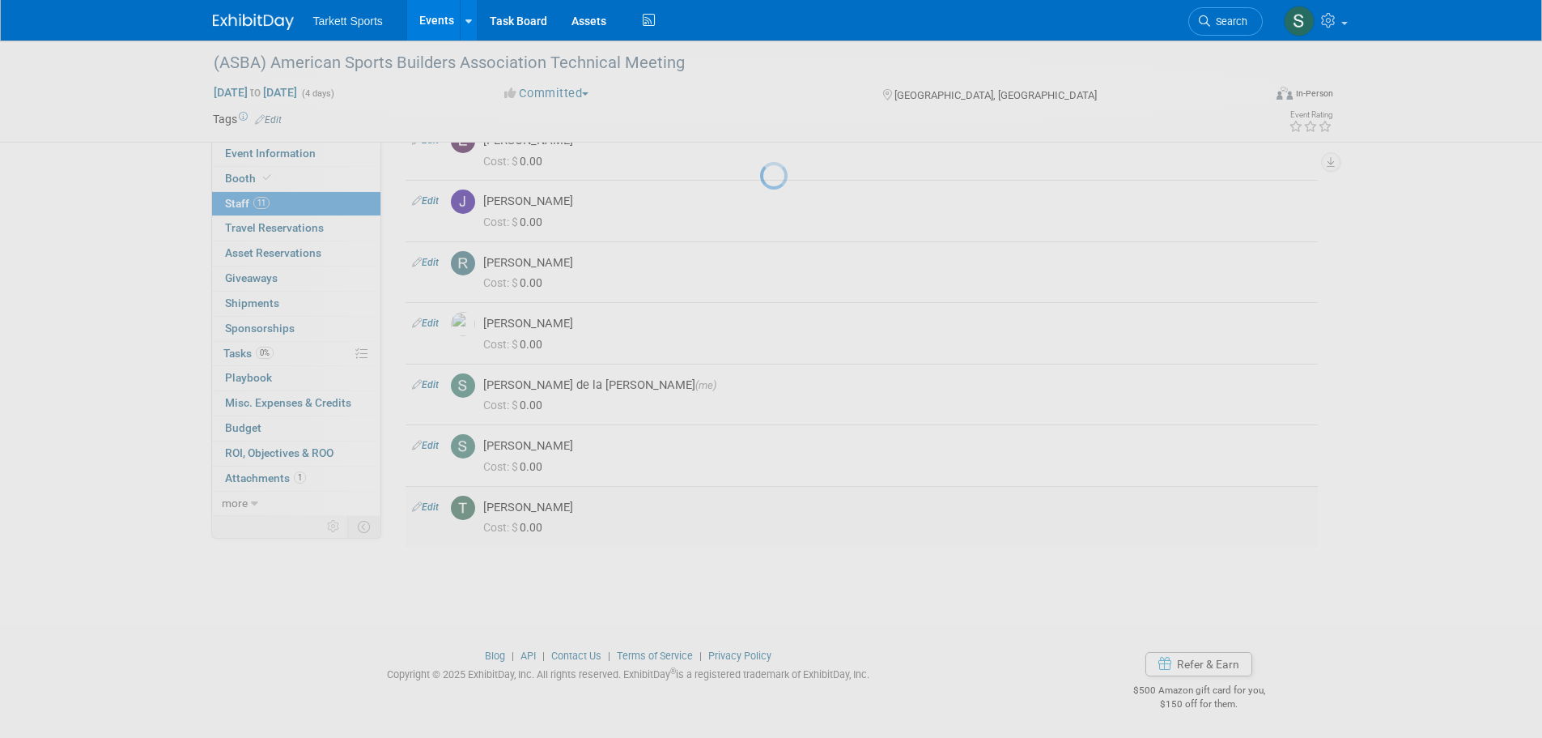
select select "8799cf82-8efb-4deb-b2a1-db6d11adeedb"
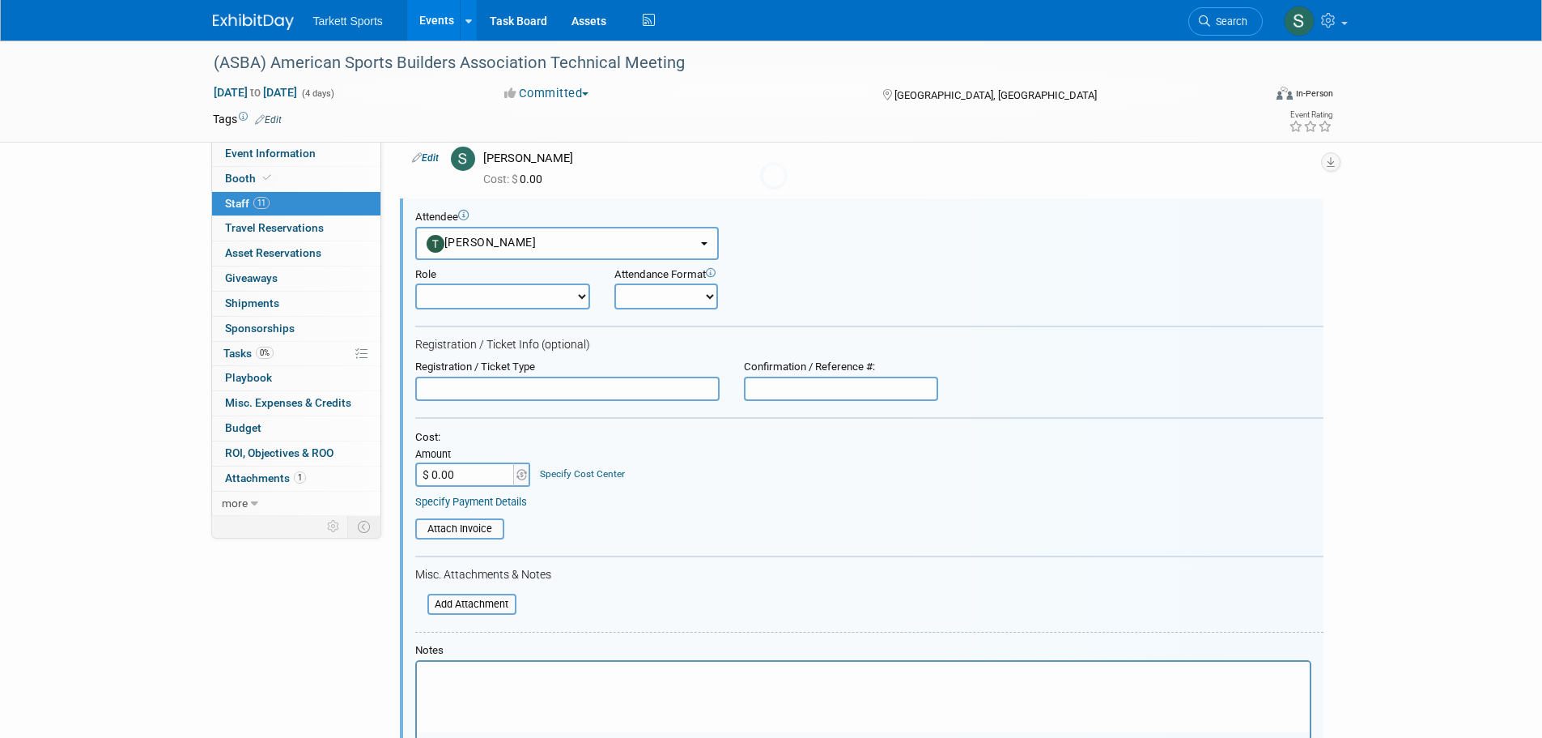
scroll to position [684, 0]
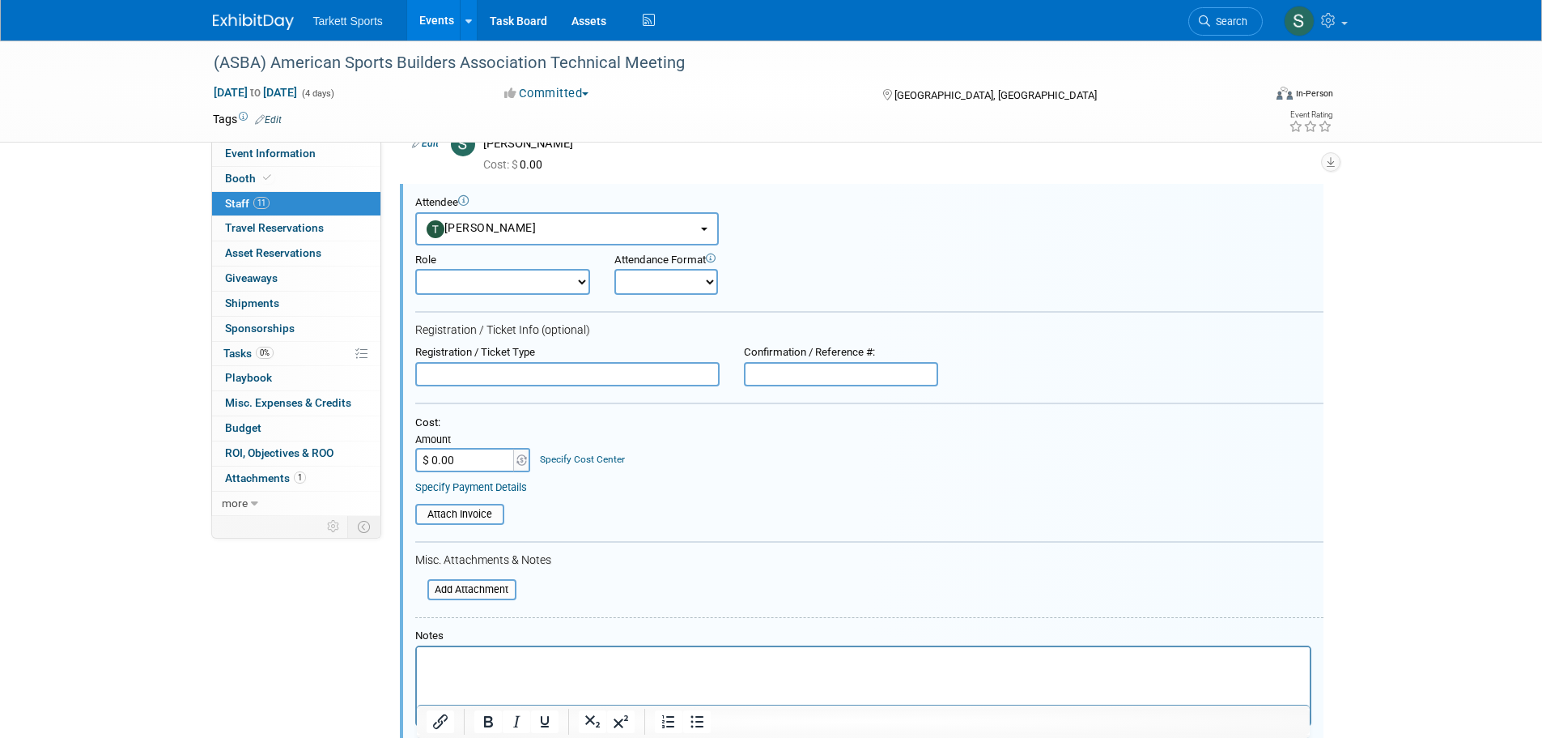
click at [586, 282] on select "Captain Demonstrator Event Staff Host Marketing Staff Planner Presenter" at bounding box center [502, 282] width 175 height 26
select select "4"
click at [415, 269] on select "Captain Demonstrator Event Staff Host Marketing Staff Planner Presenter" at bounding box center [502, 282] width 175 height 26
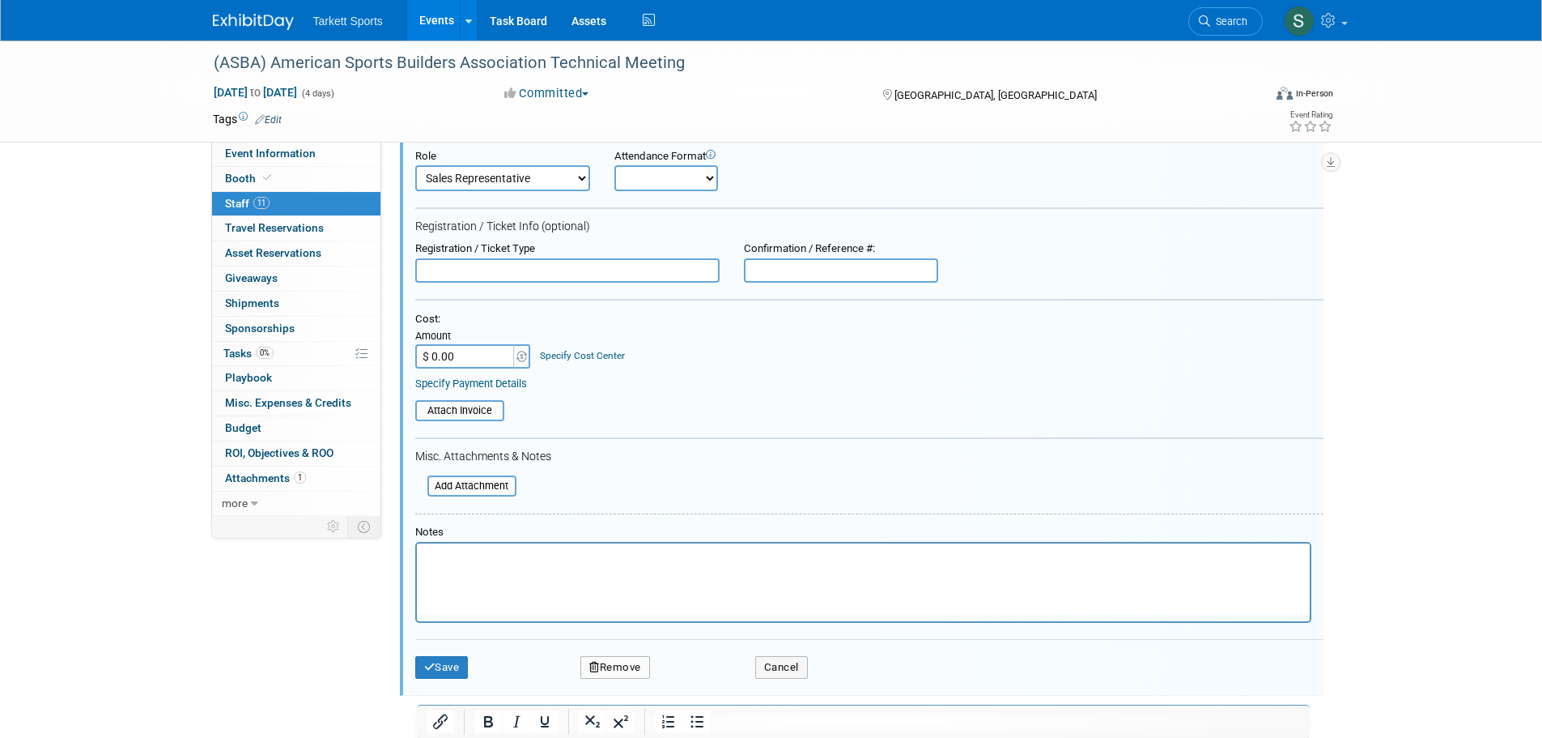
scroll to position [927, 0]
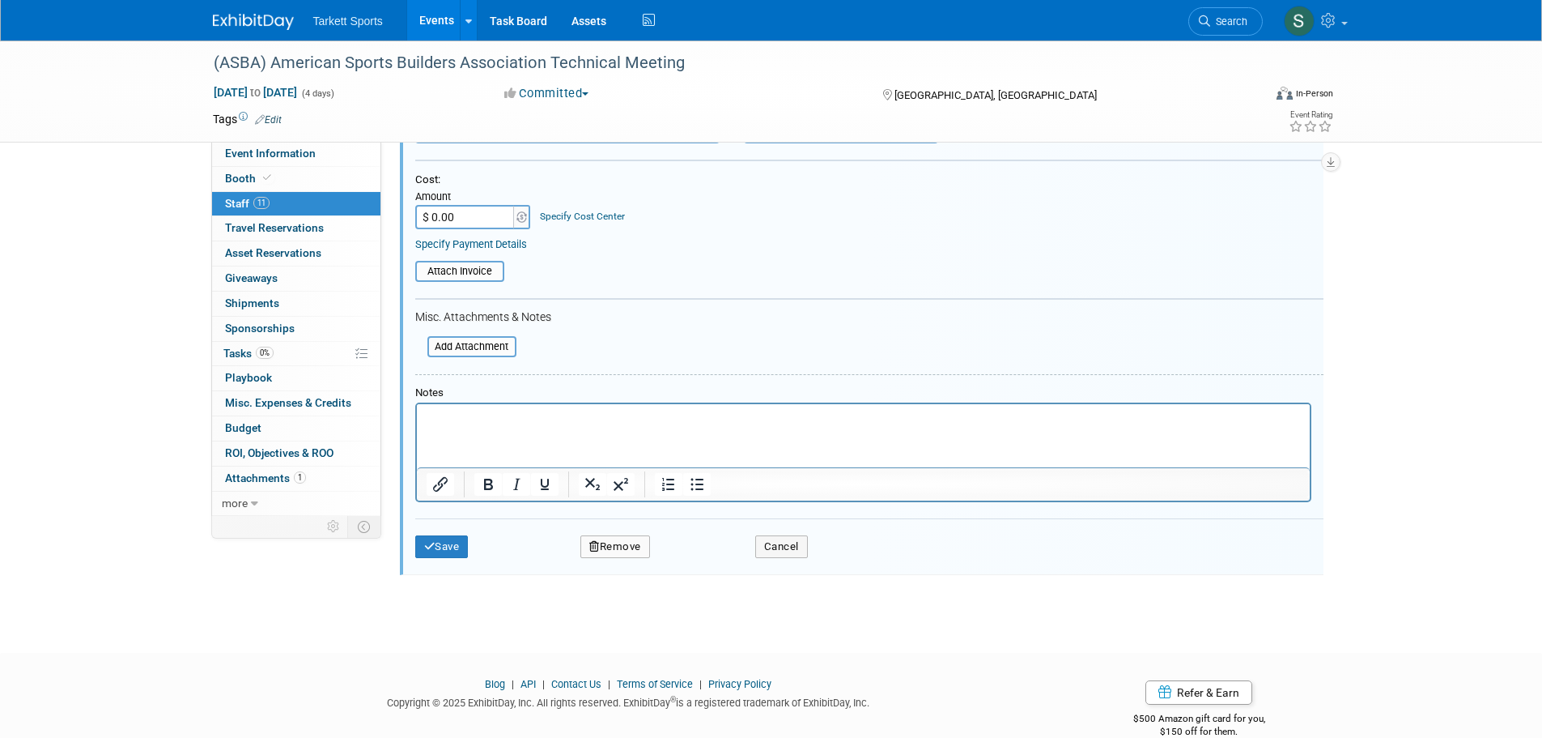
click at [461, 416] on p "Rich Text Area. Press ALT-0 for help." at bounding box center [863, 418] width 874 height 16
click at [447, 547] on button "Save" at bounding box center [441, 546] width 53 height 23
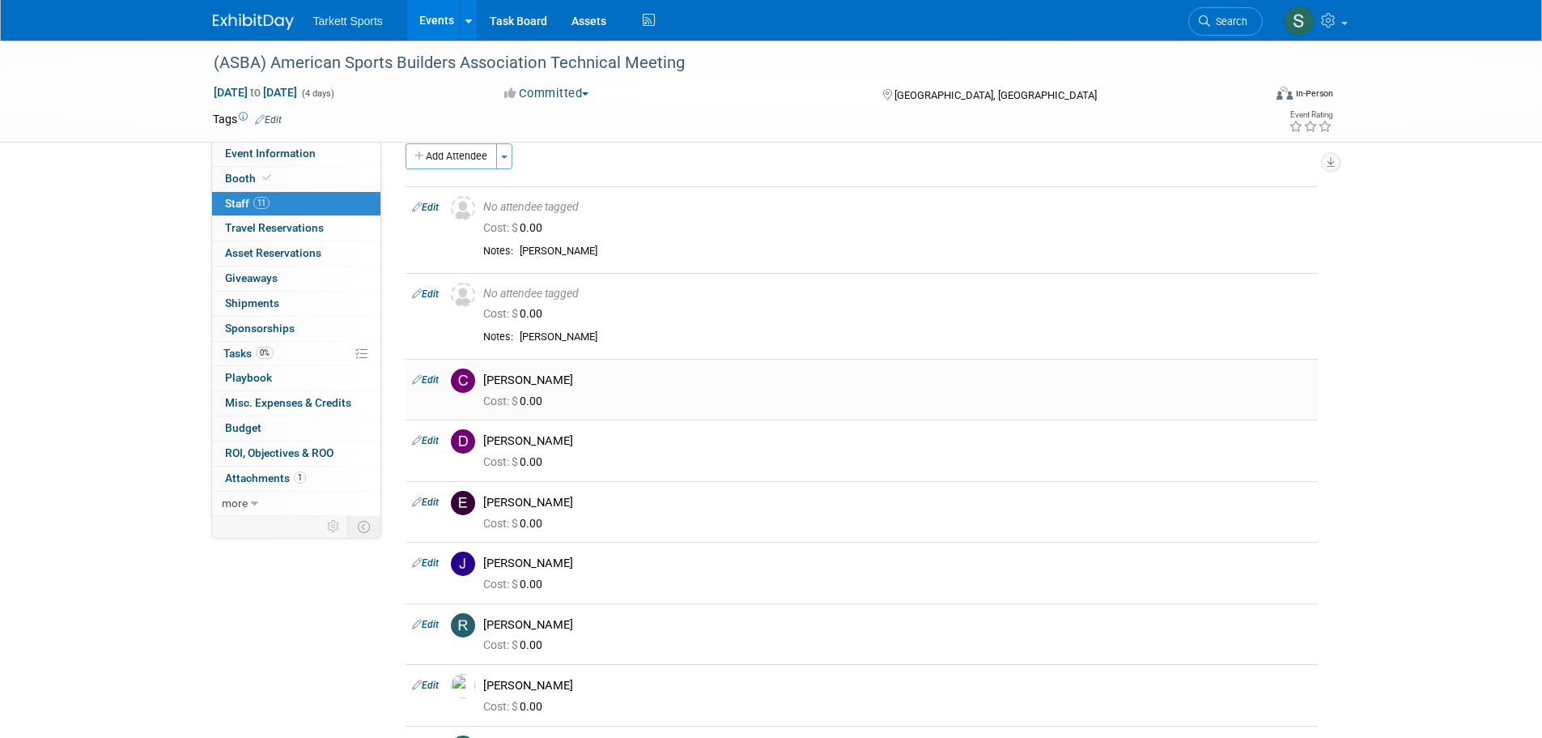
scroll to position [344, 0]
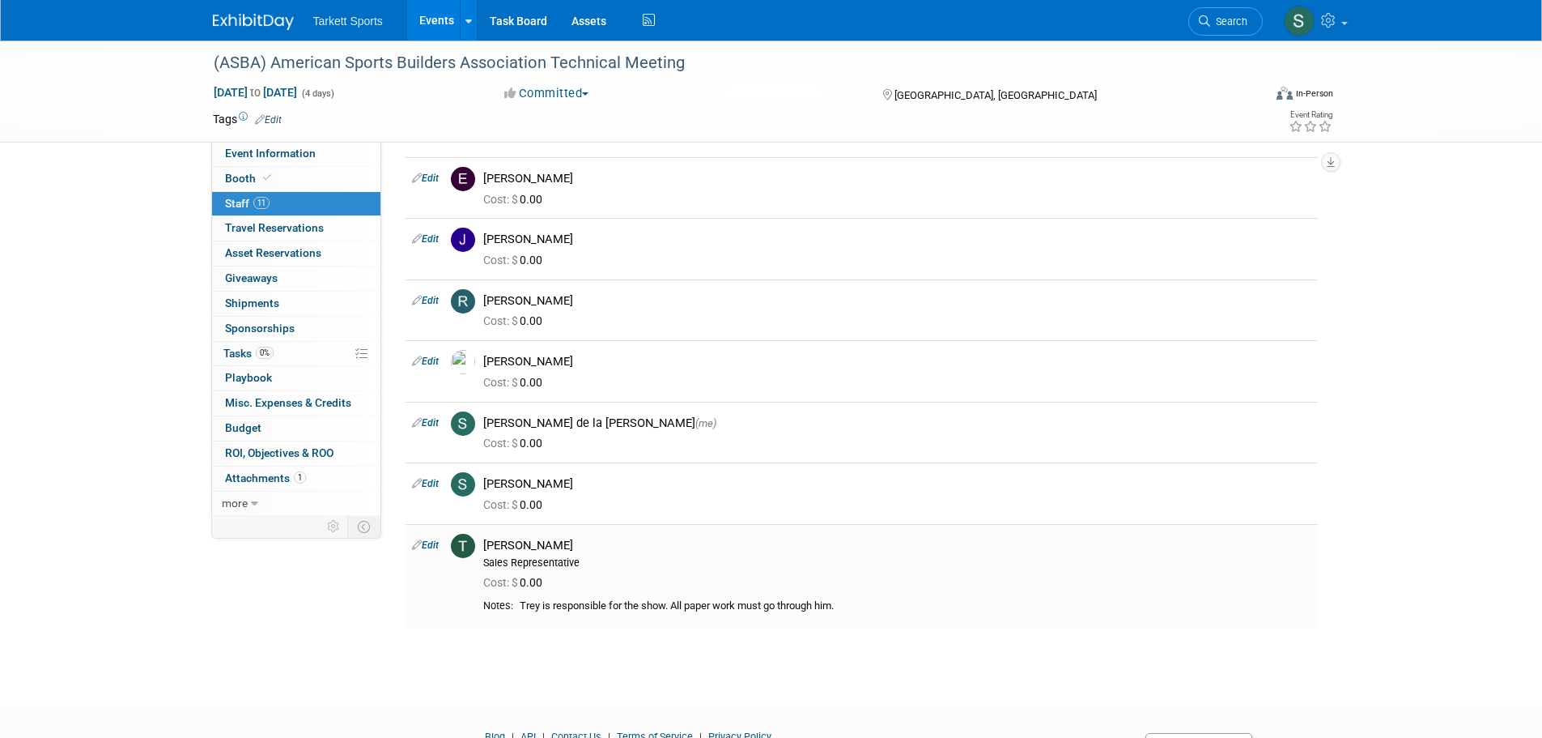
click at [432, 547] on link "Edit" at bounding box center [425, 544] width 27 height 11
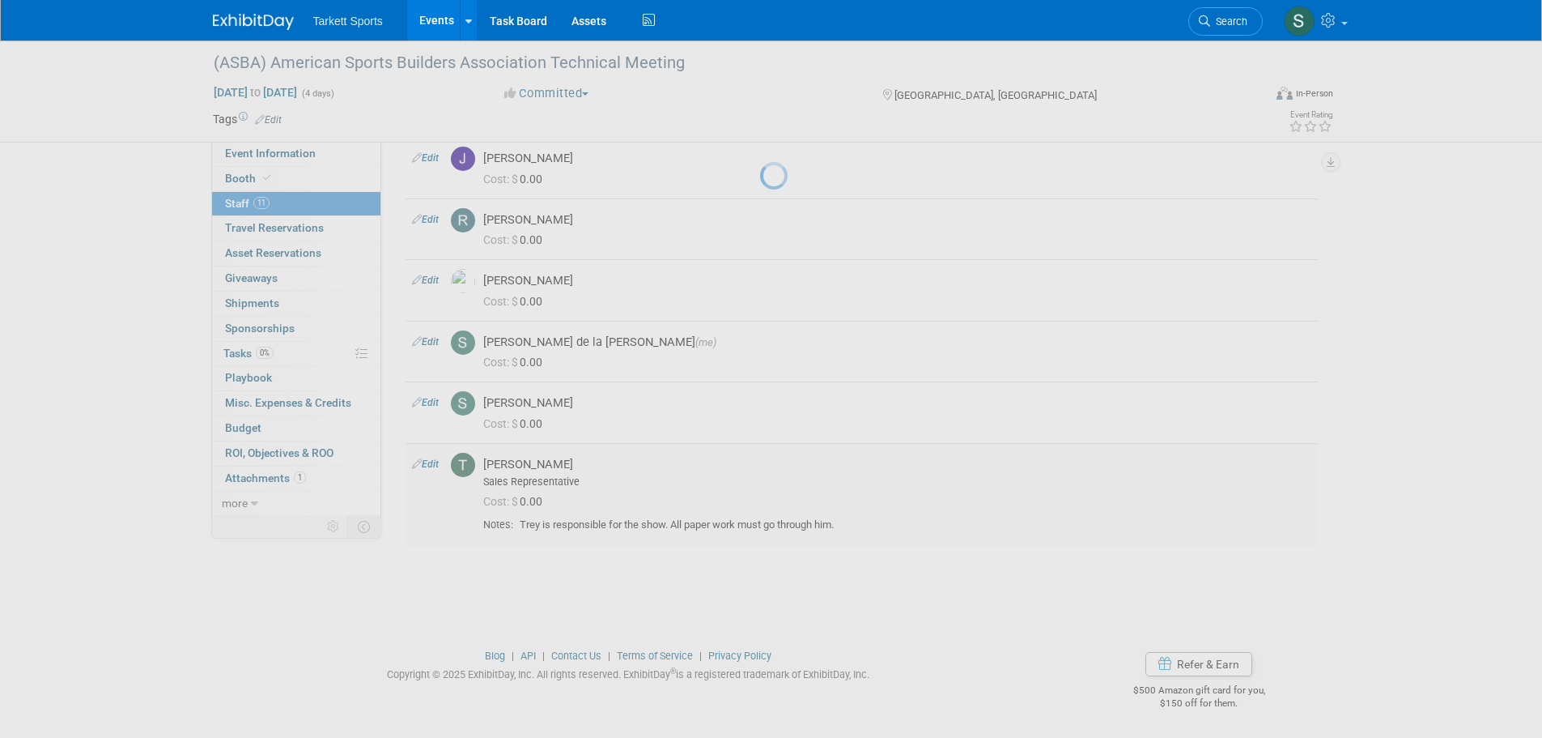
select select "8799cf82-8efb-4deb-b2a1-db6d11adeedb"
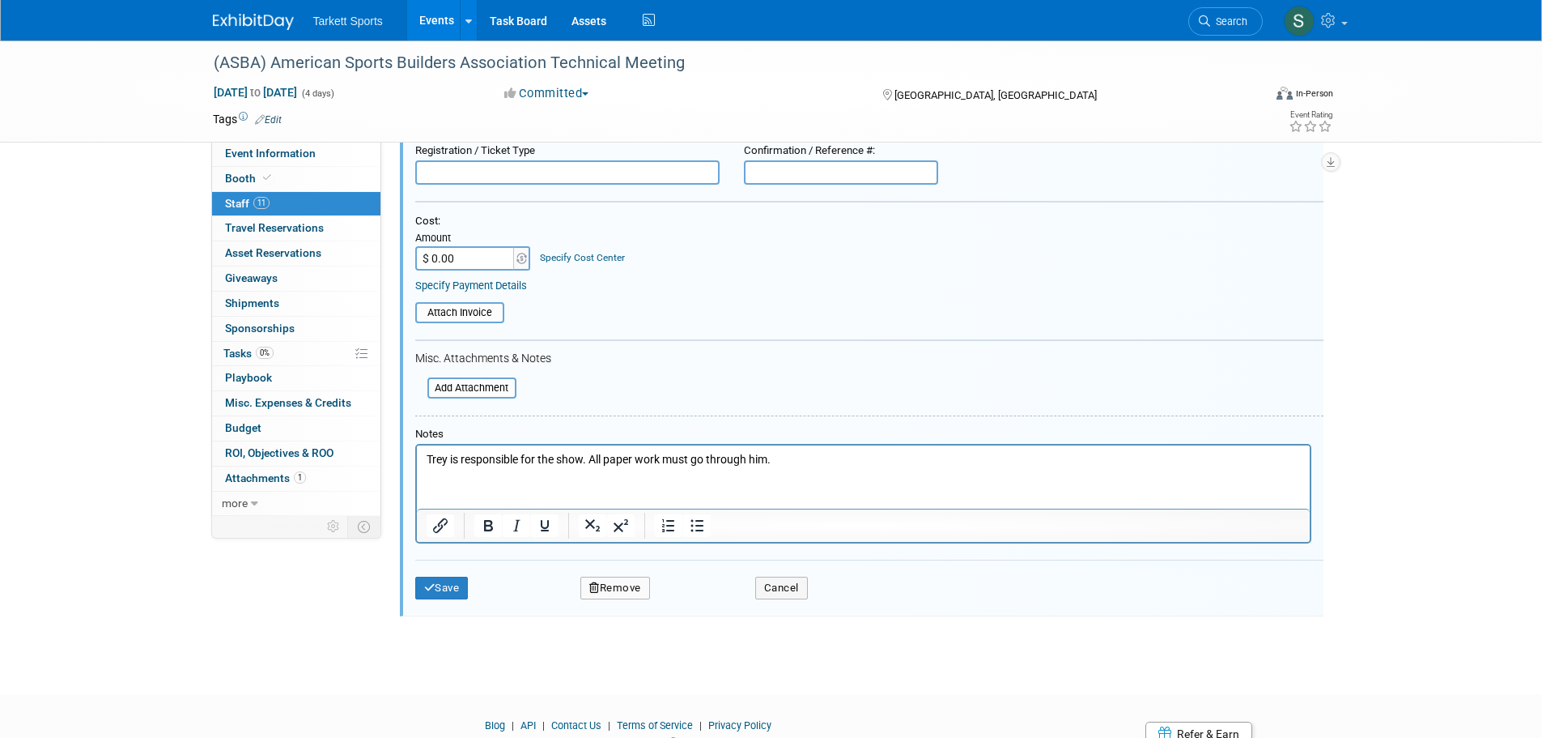
scroll to position [927, 0]
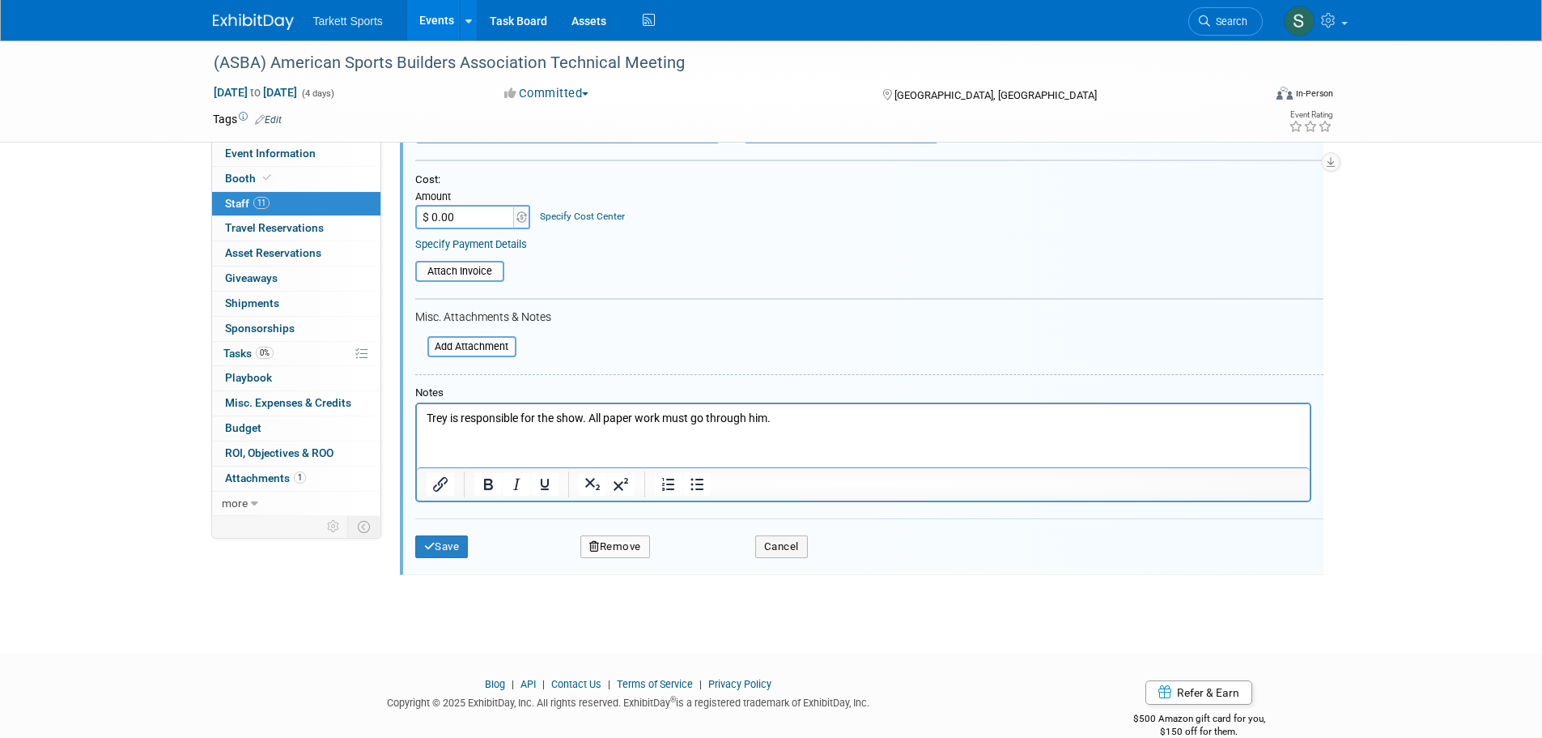
click at [433, 426] on html "Trey is responsible for the show. All paper work must go through him." at bounding box center [862, 414] width 893 height 23
click at [783, 419] on p "Trey is responsible for the show. All paper work must go through him." at bounding box center [863, 418] width 874 height 16
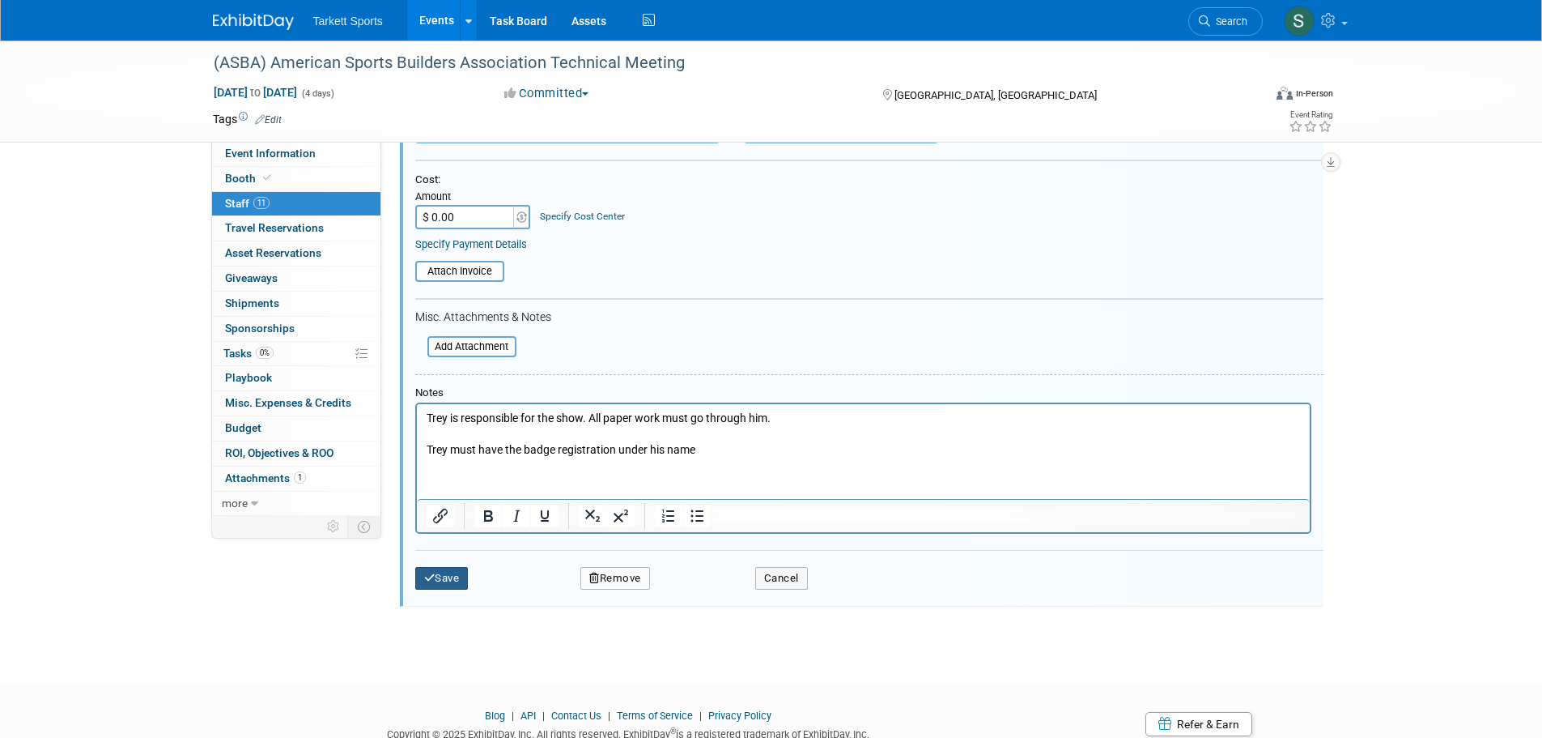
click at [443, 582] on button "Save" at bounding box center [441, 578] width 53 height 23
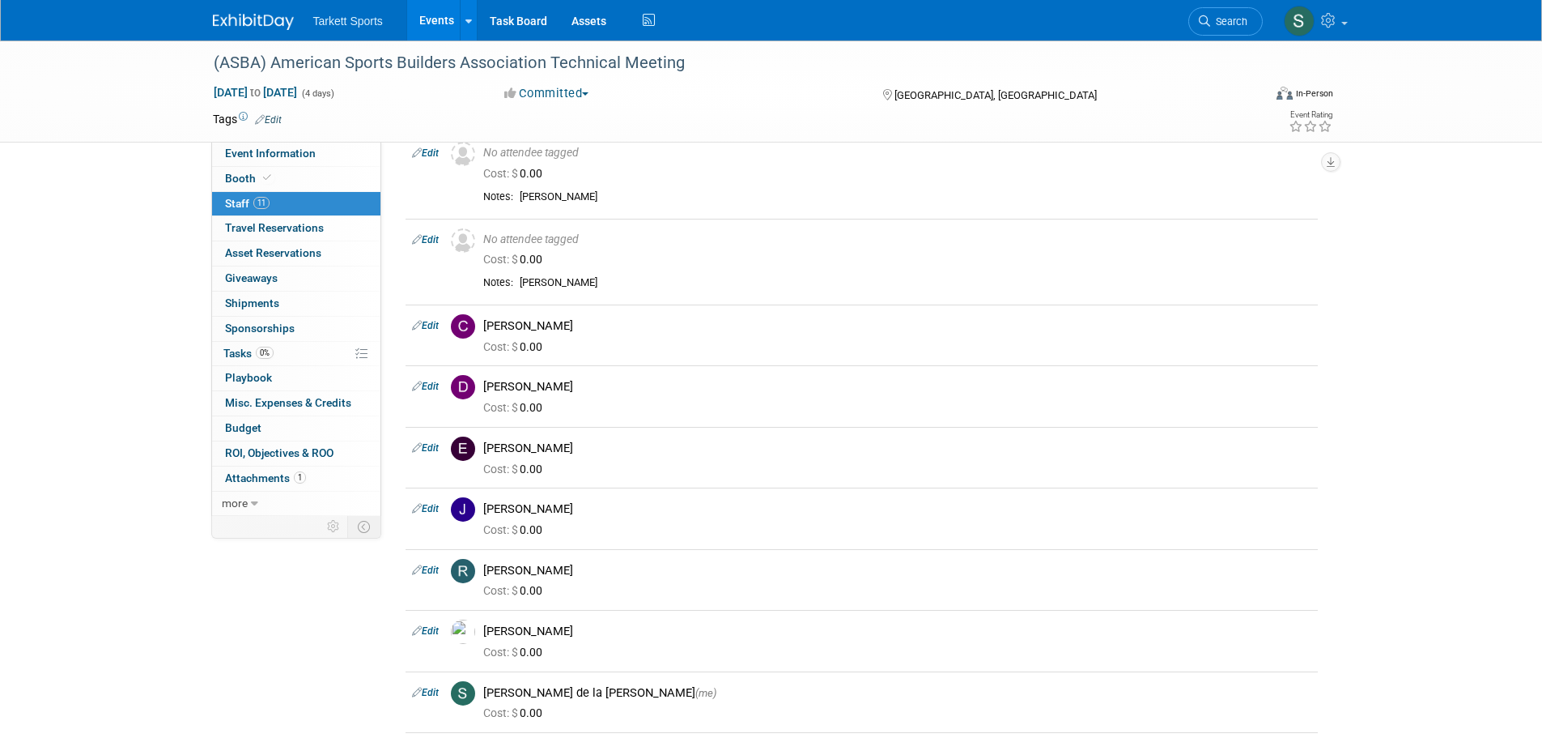
scroll to position [0, 0]
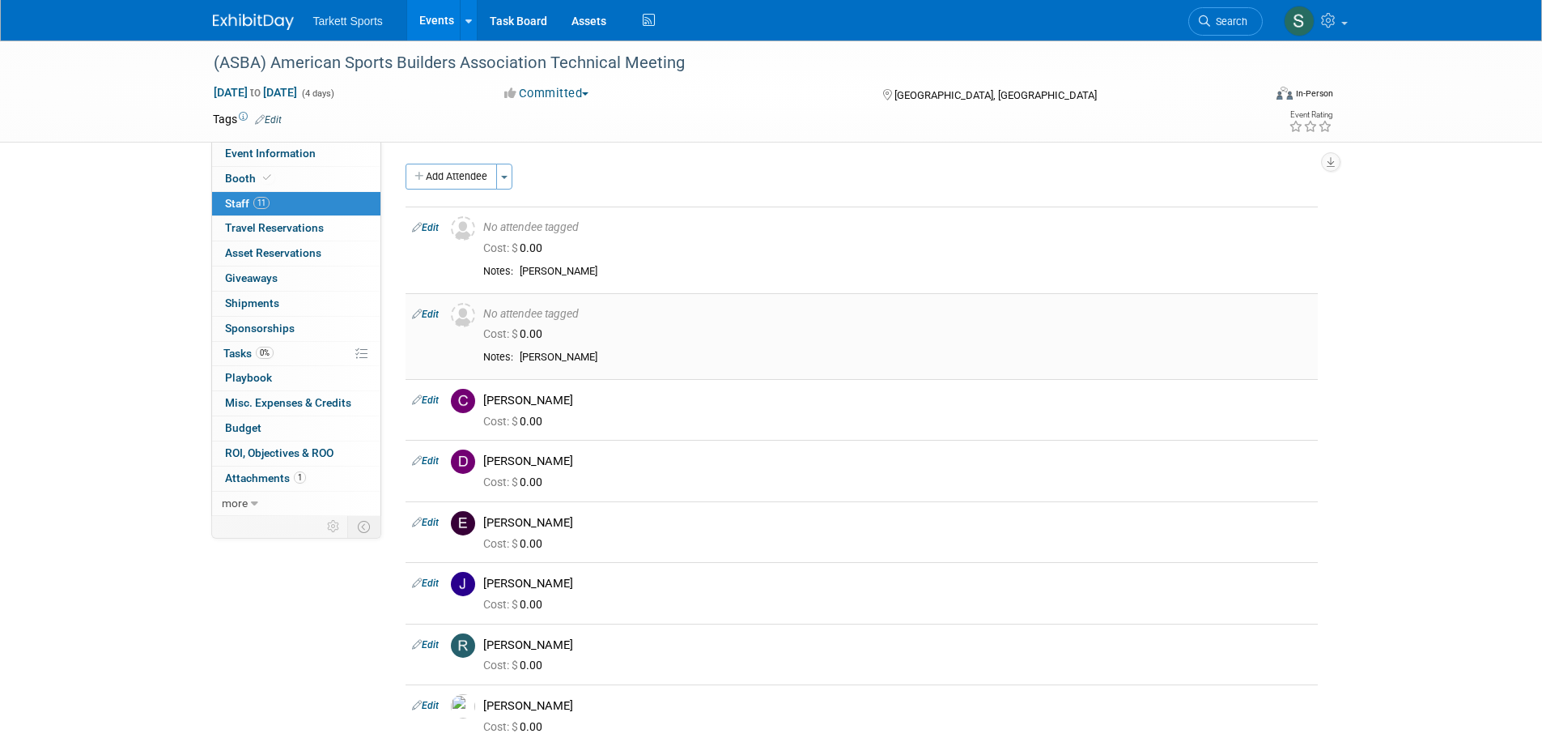
click at [432, 314] on link "Edit" at bounding box center [425, 313] width 27 height 11
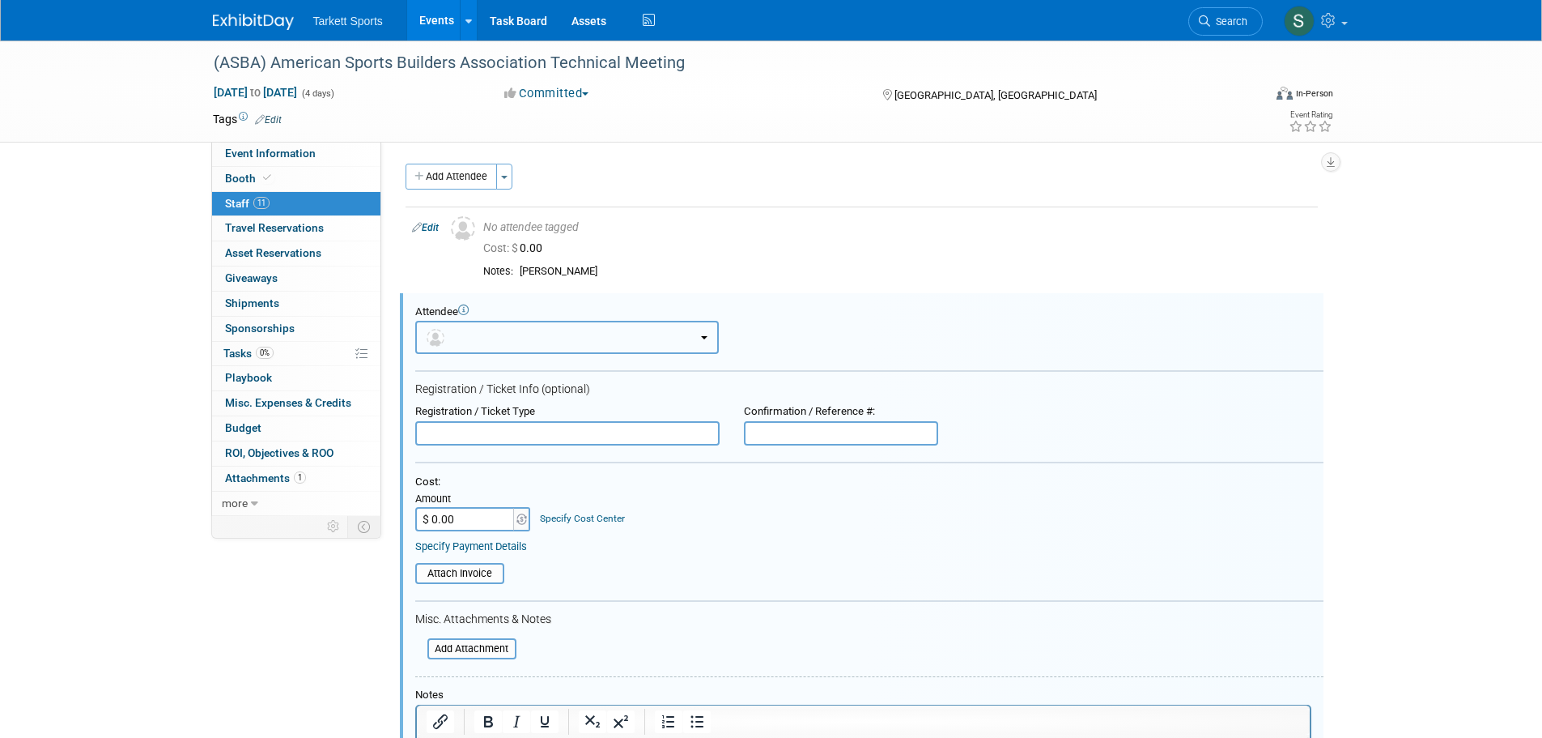
click at [705, 338] on b "button" at bounding box center [704, 337] width 6 height 3
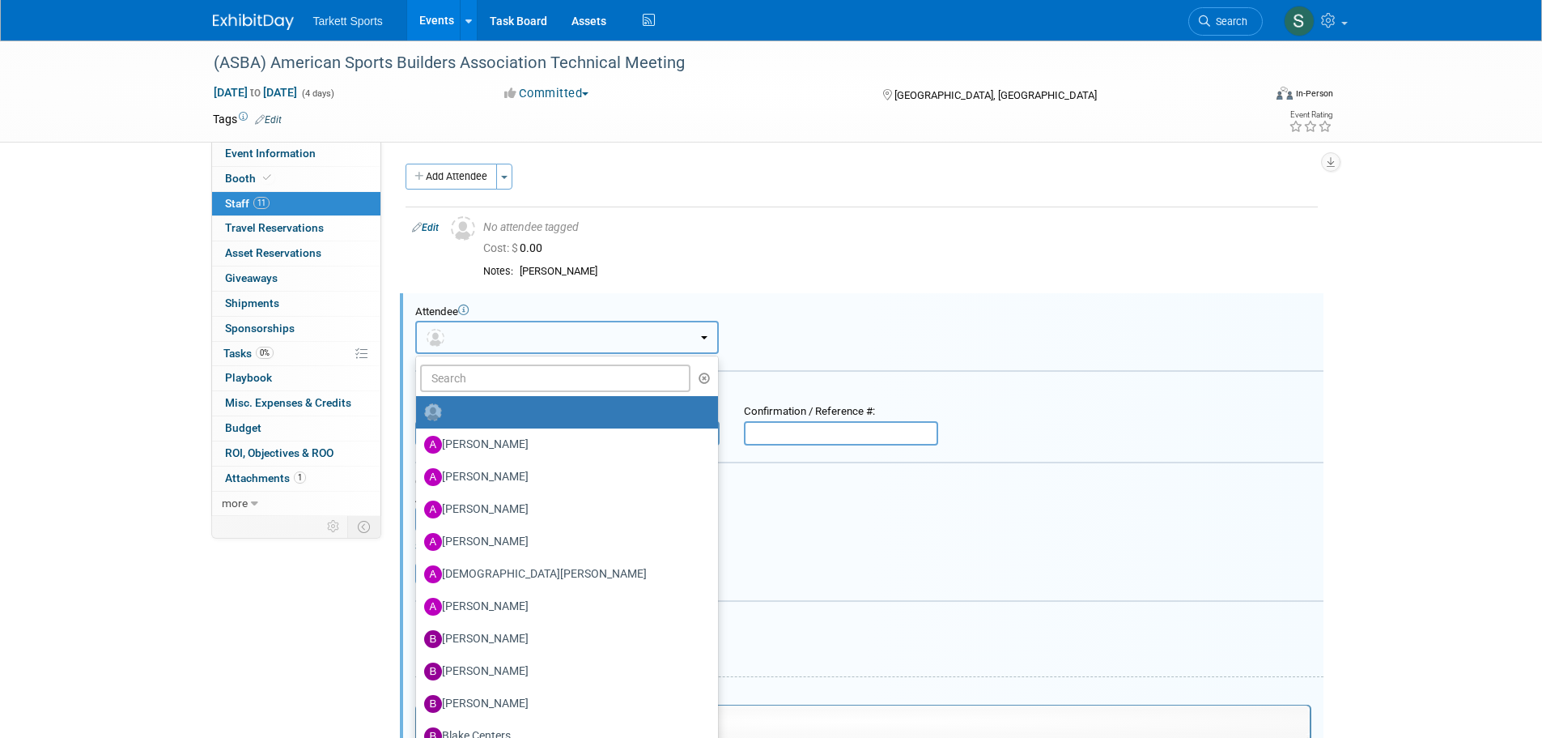
click at [705, 338] on b "button" at bounding box center [704, 337] width 6 height 3
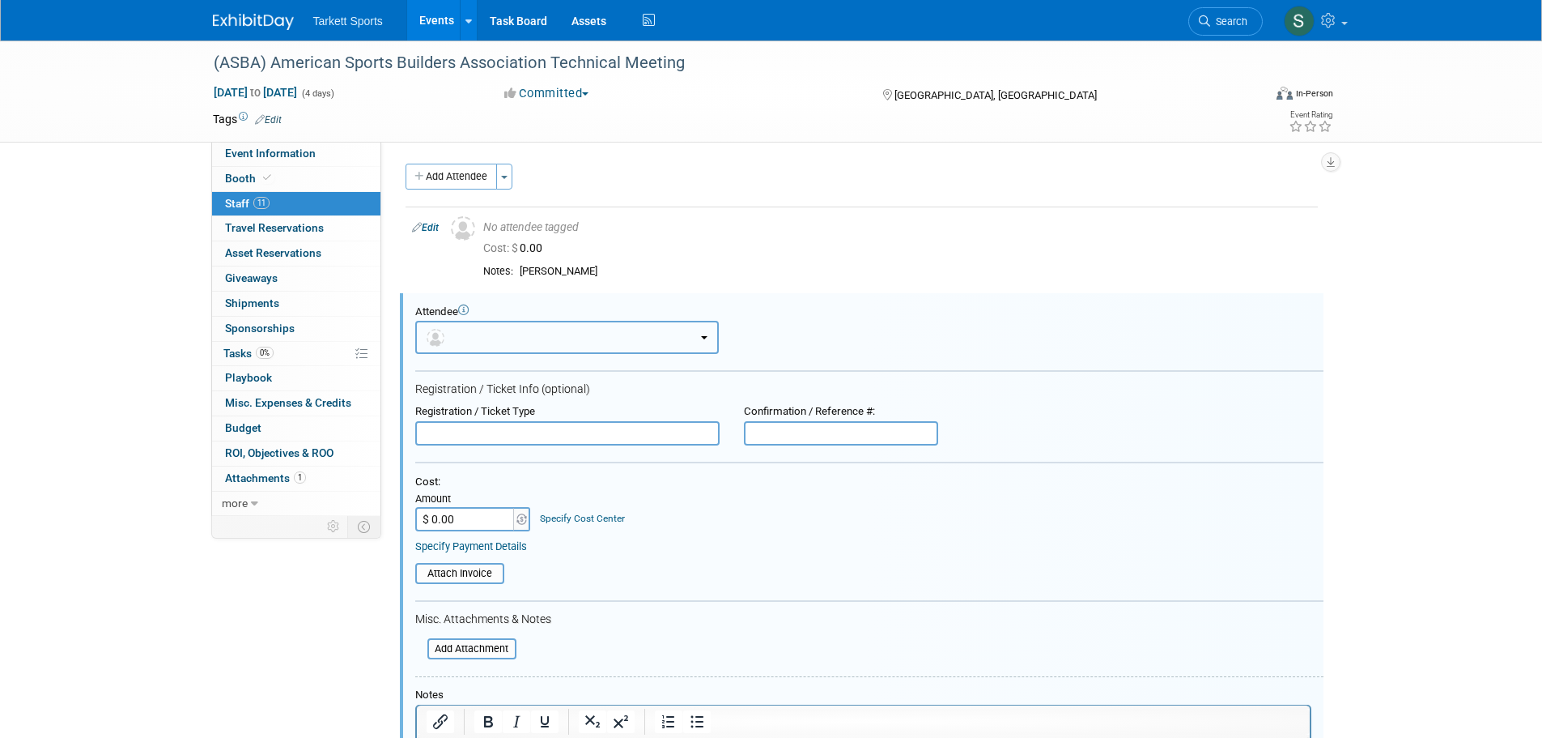
click at [444, 338] on span "button" at bounding box center [438, 336] width 23 height 13
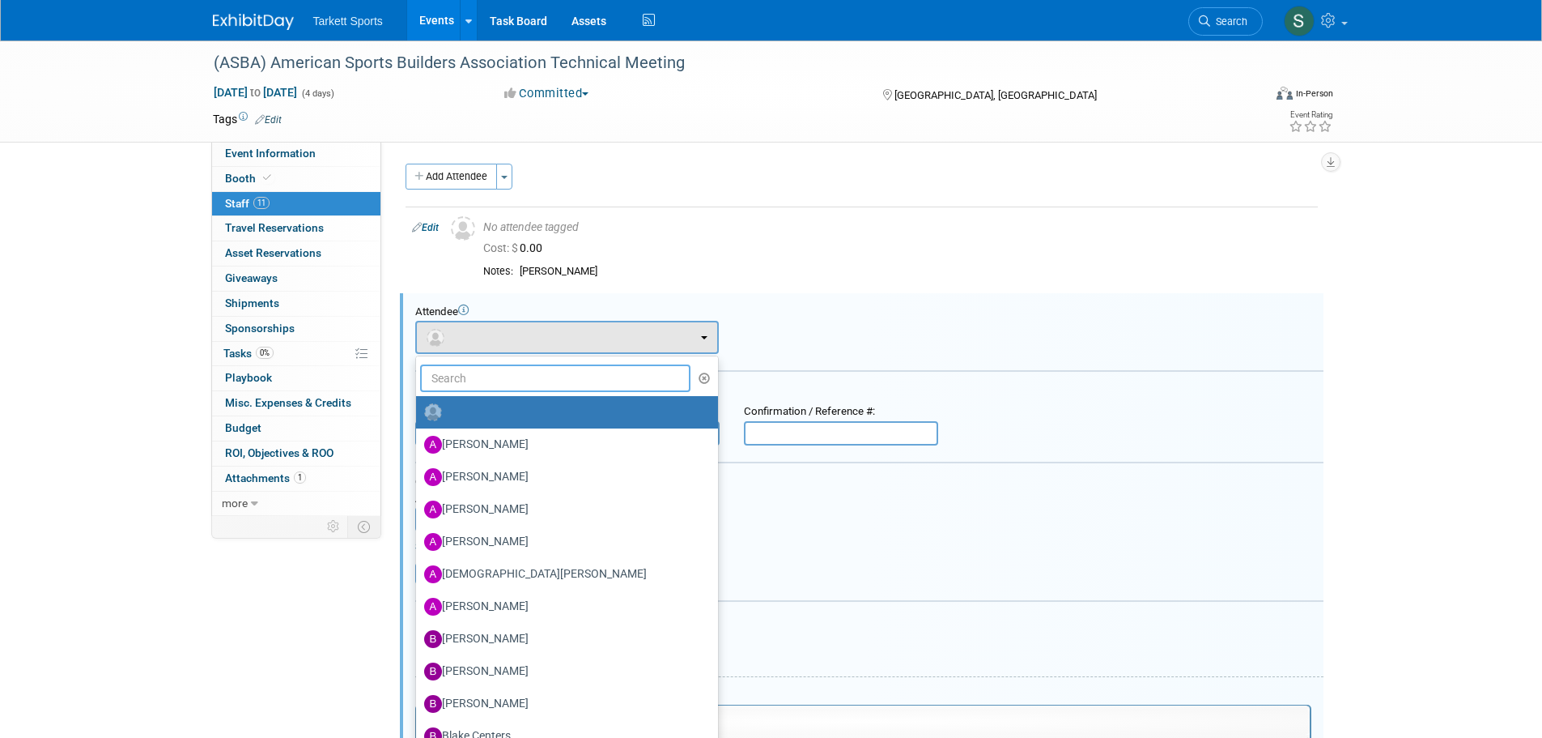
click at [452, 382] on input "text" at bounding box center [555, 378] width 271 height 28
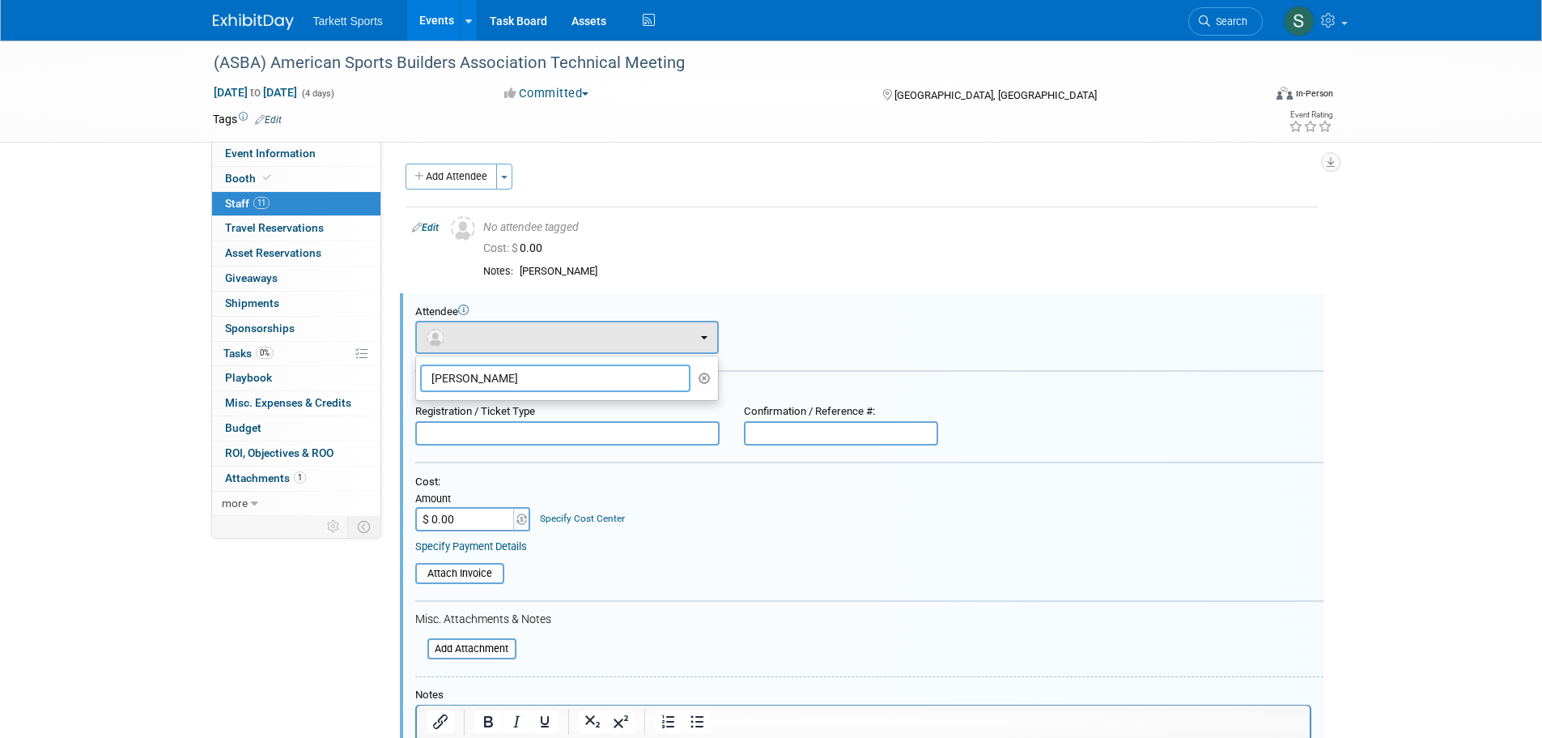
click at [589, 379] on input "[PERSON_NAME]" at bounding box center [555, 378] width 271 height 28
type input "[PERSON_NAME]"
click at [700, 376] on icon "button" at bounding box center [705, 377] width 12 height 11
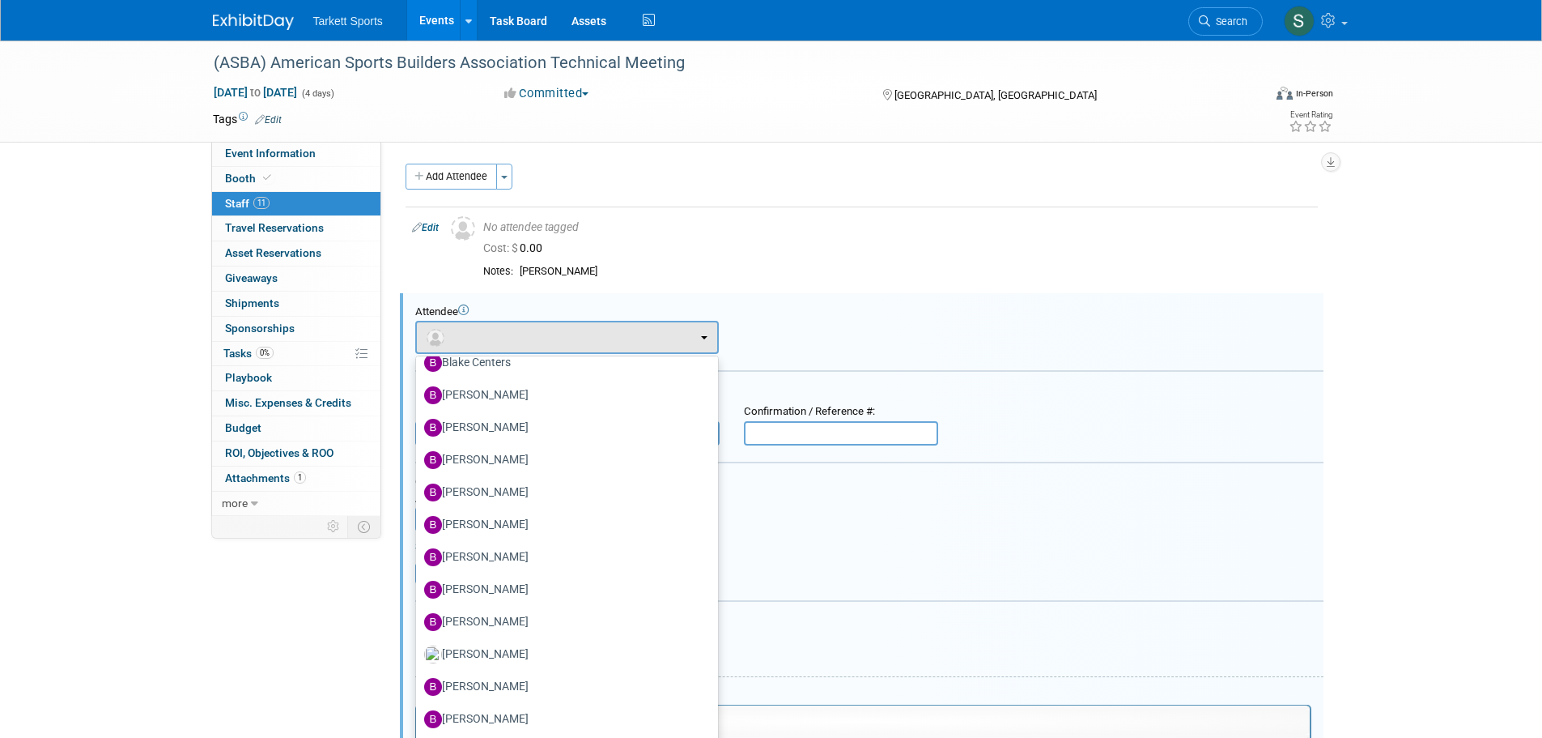
scroll to position [324, 0]
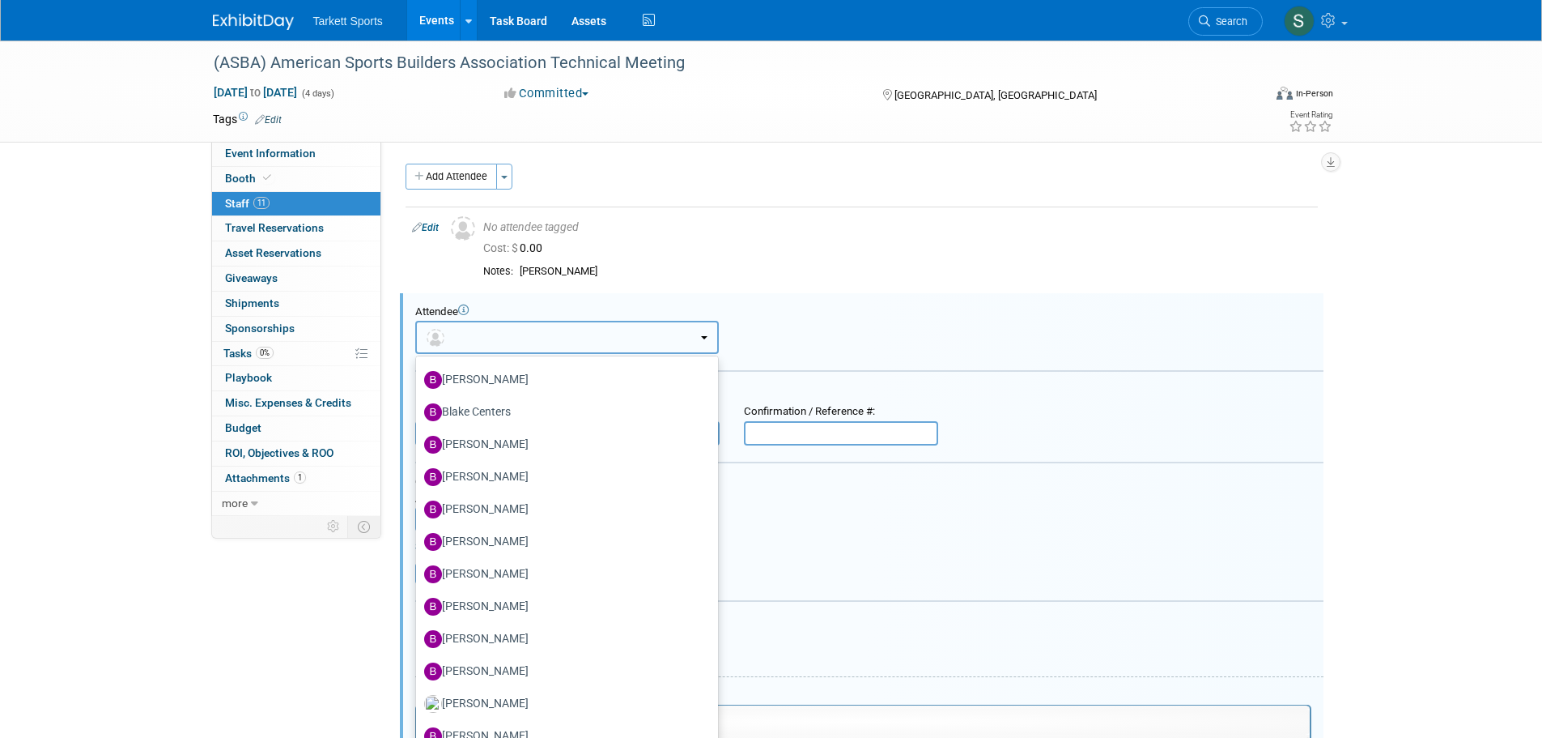
click at [703, 338] on b "button" at bounding box center [704, 337] width 6 height 3
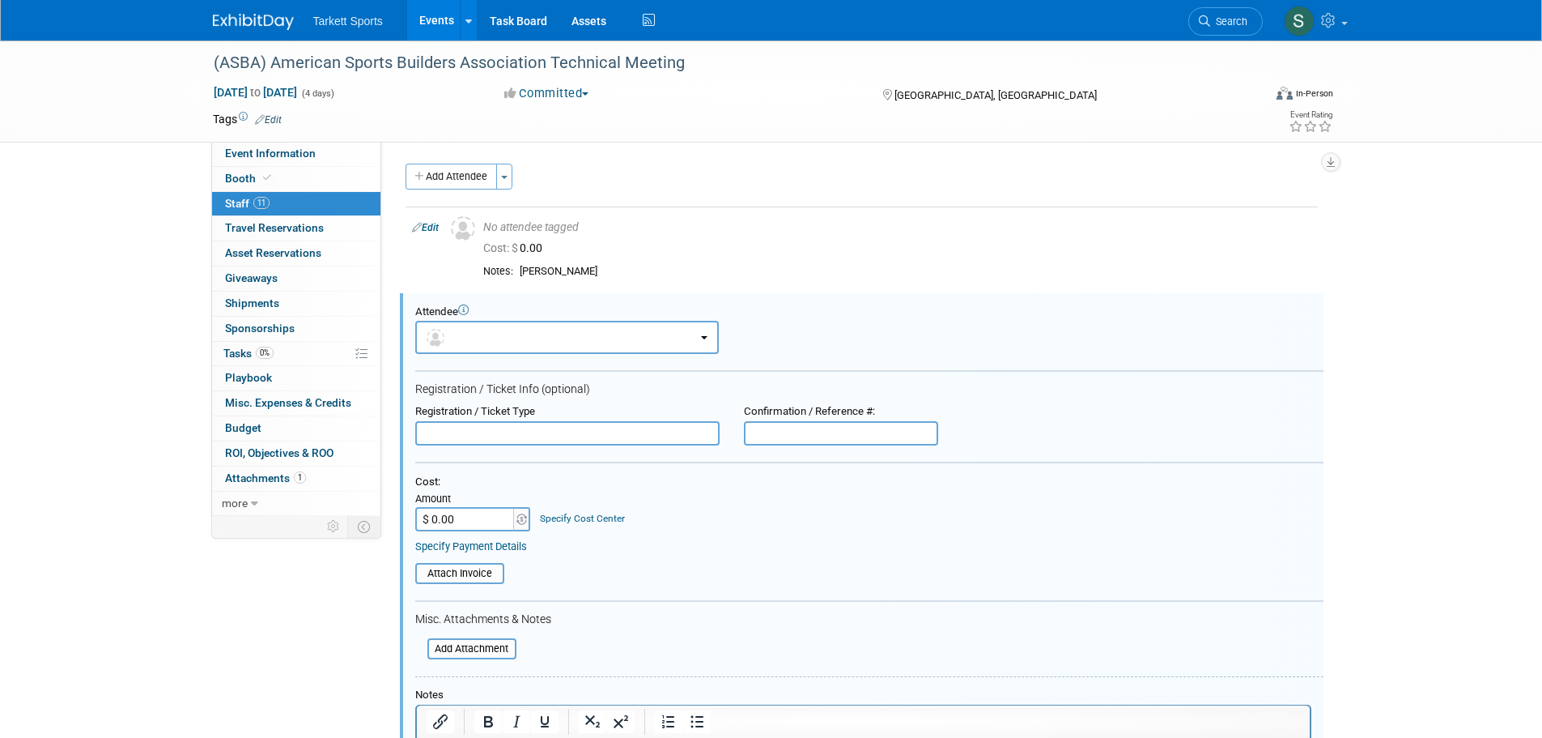
click at [778, 613] on div "Misc. Attachments & Notes" at bounding box center [869, 619] width 908 height 15
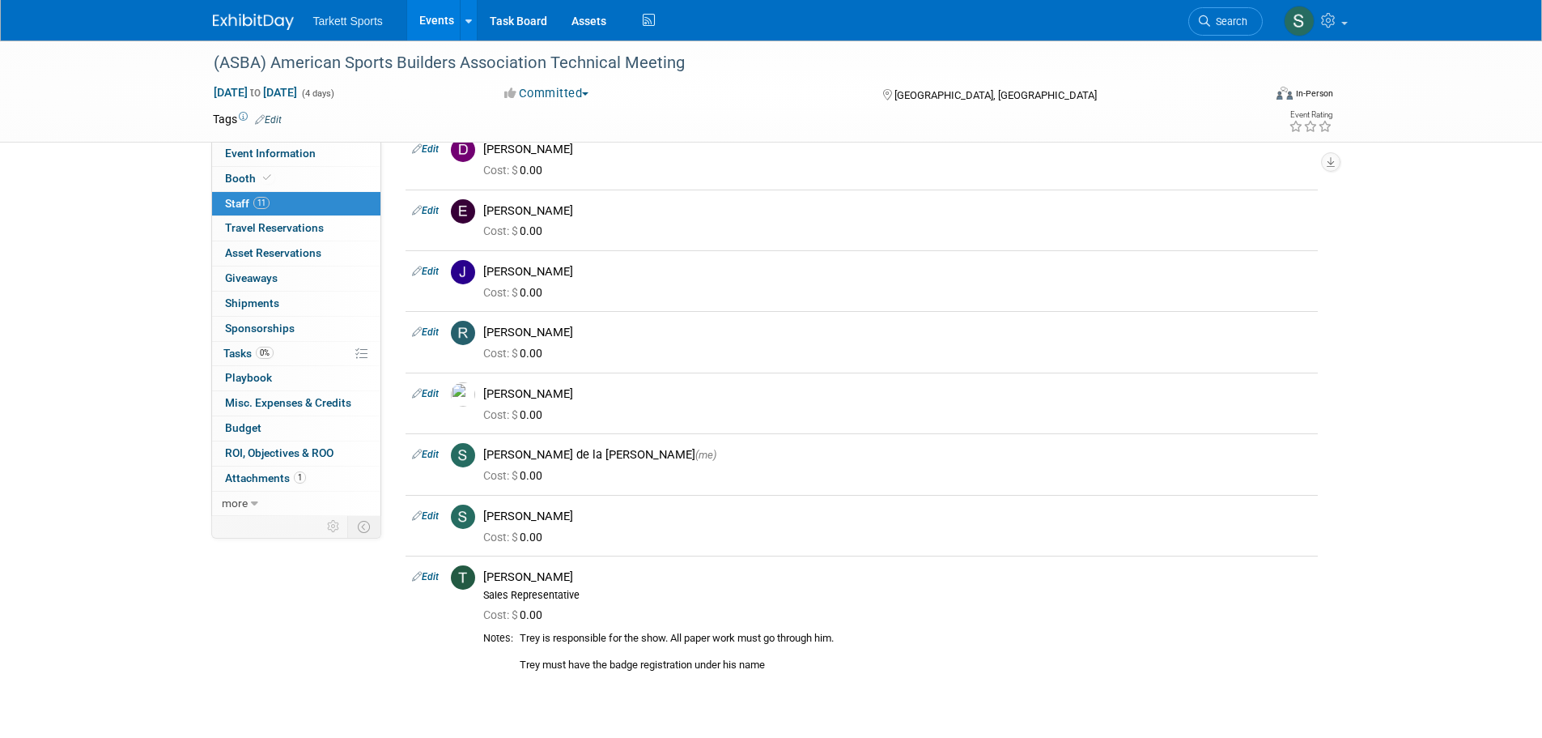
scroll to position [405, 0]
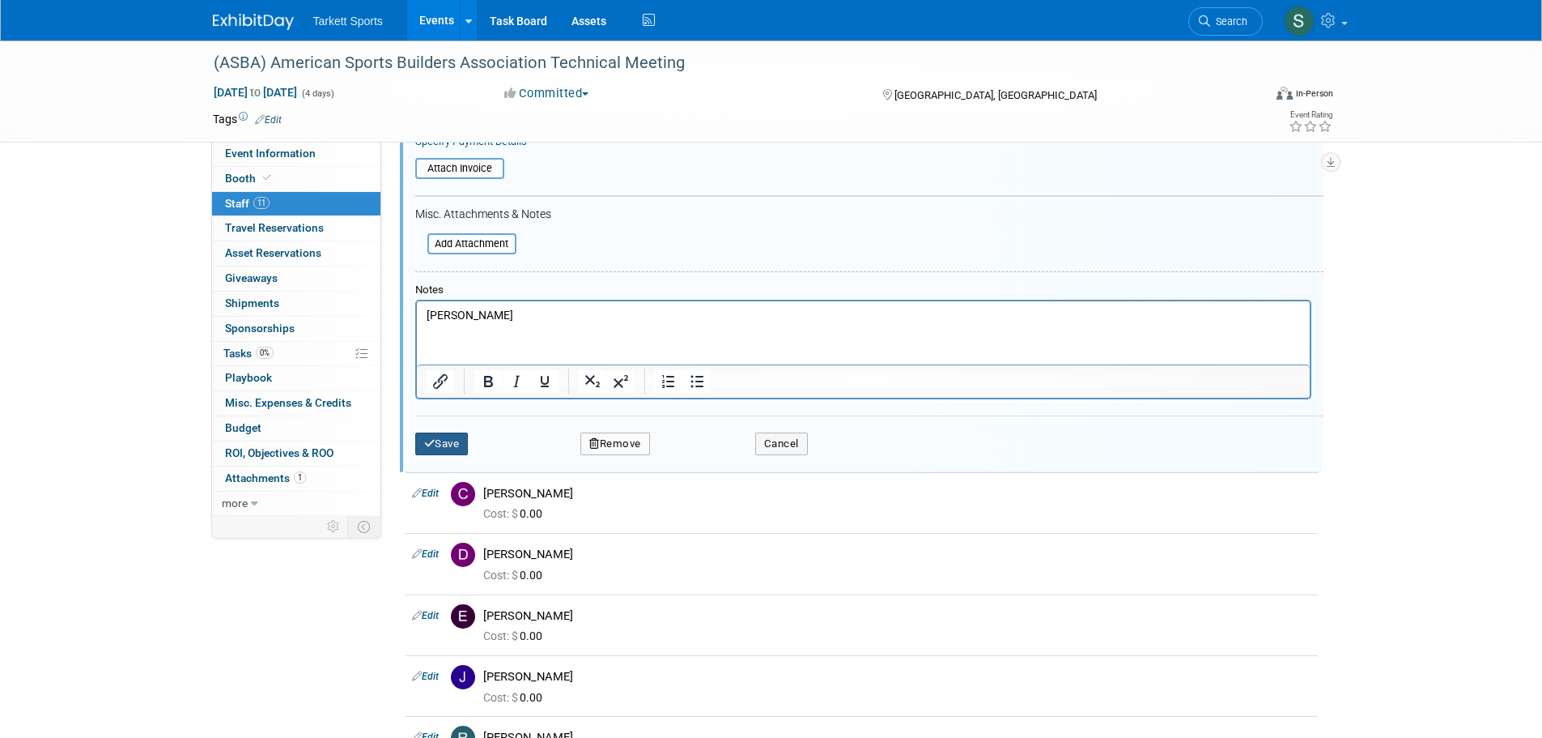
click at [451, 440] on button "Save" at bounding box center [441, 443] width 53 height 23
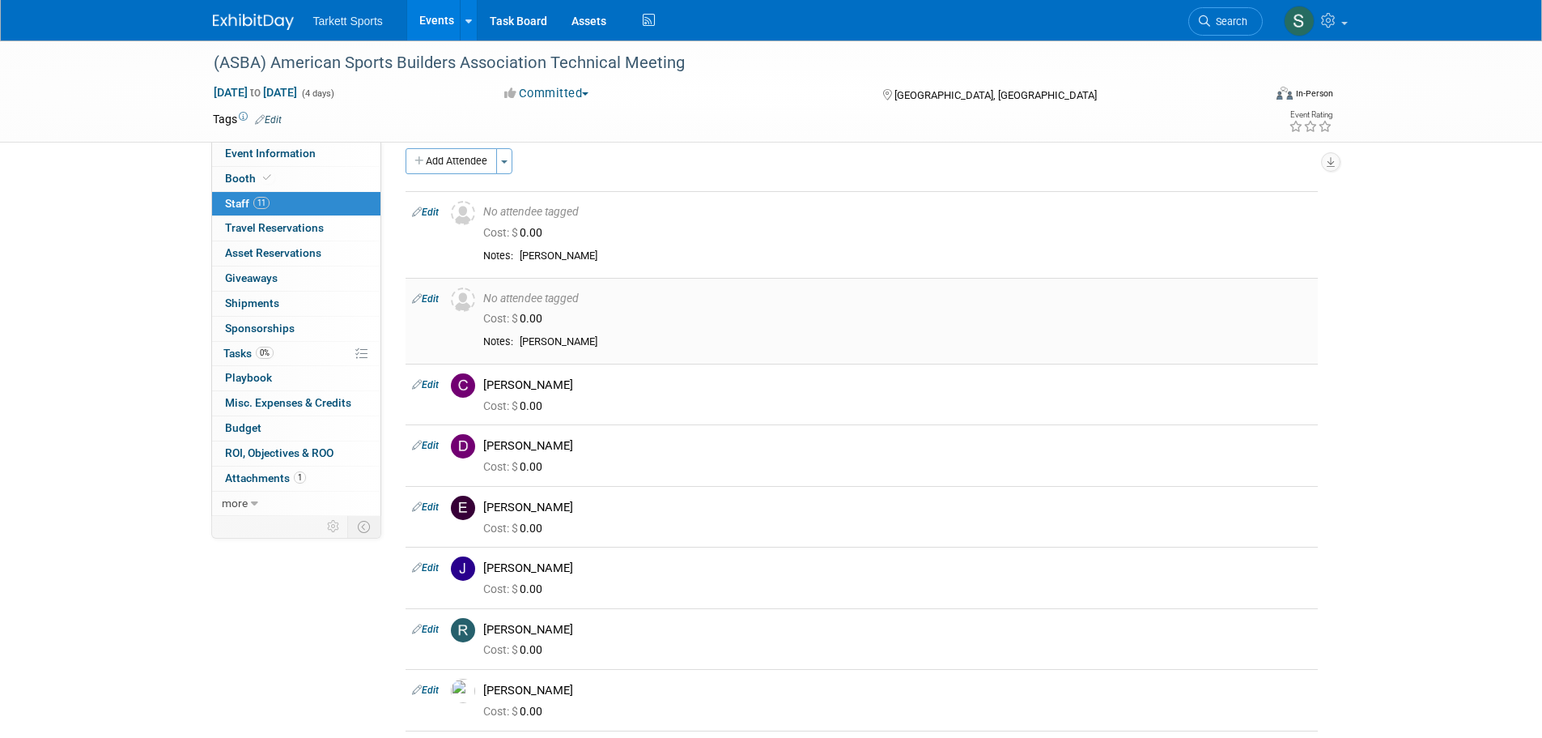
scroll to position [0, 0]
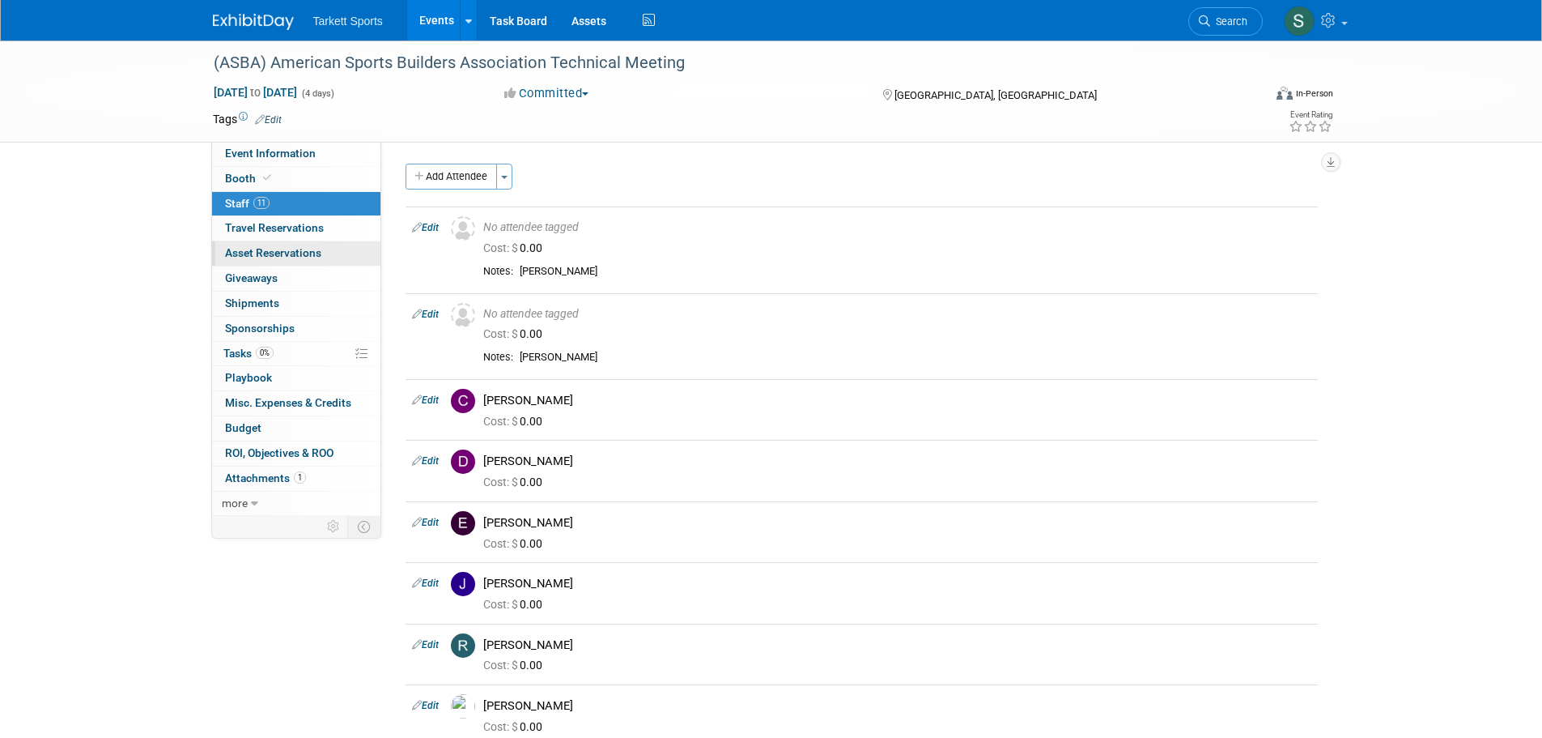
click at [318, 250] on span "Asset Reservations 0" at bounding box center [273, 252] width 96 height 13
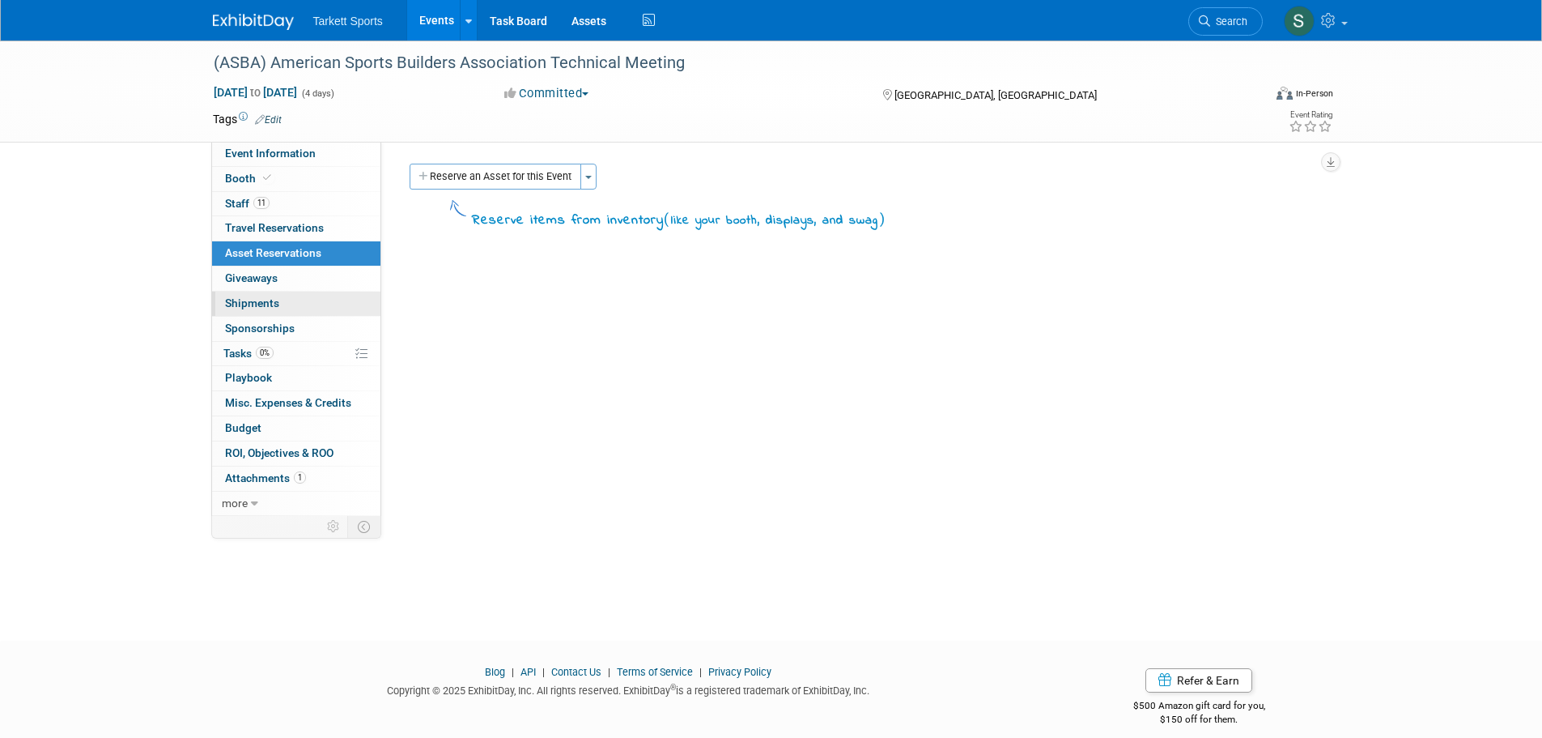
click at [271, 304] on span "Shipments 0" at bounding box center [252, 302] width 54 height 13
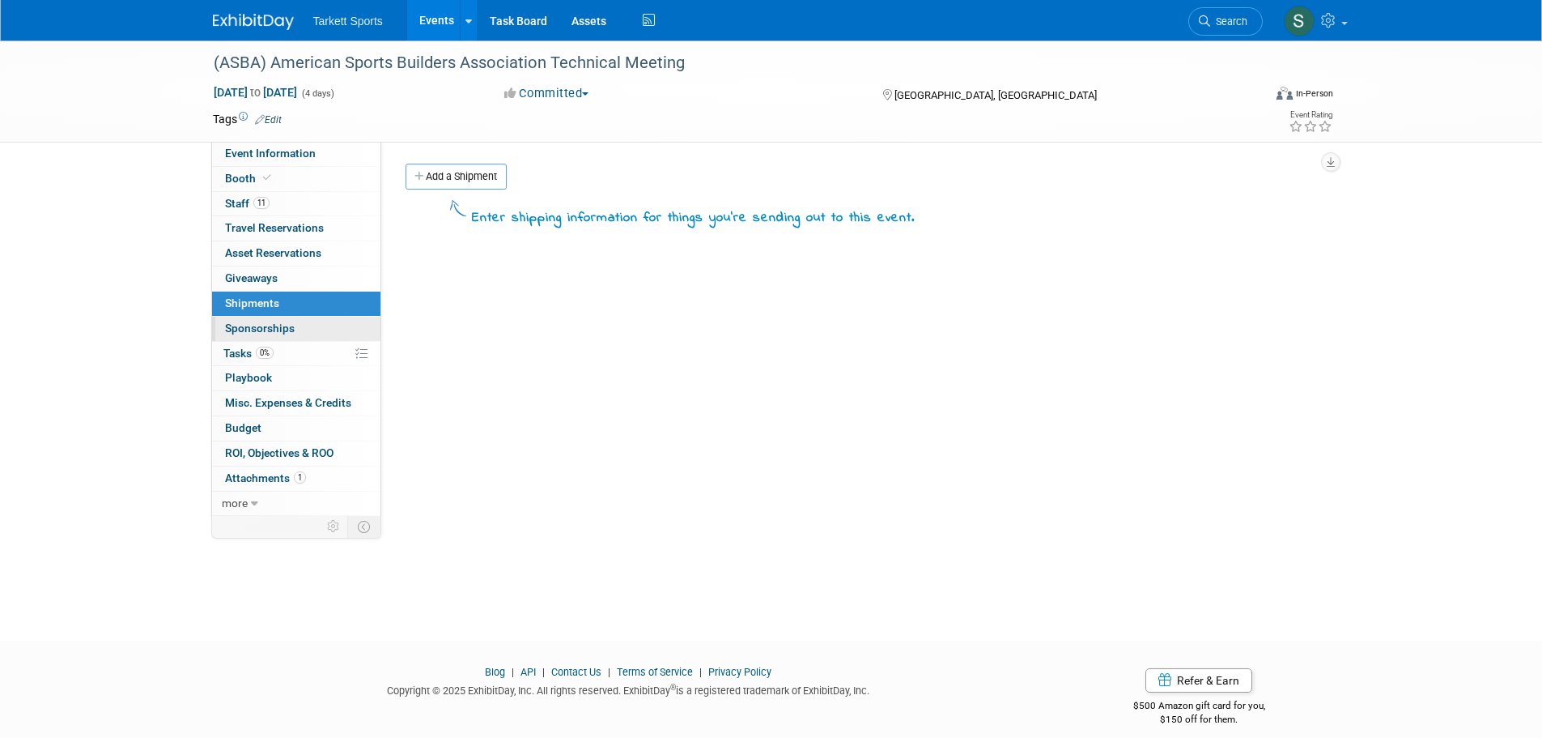
click at [282, 325] on span "Sponsorships 0" at bounding box center [260, 327] width 70 height 13
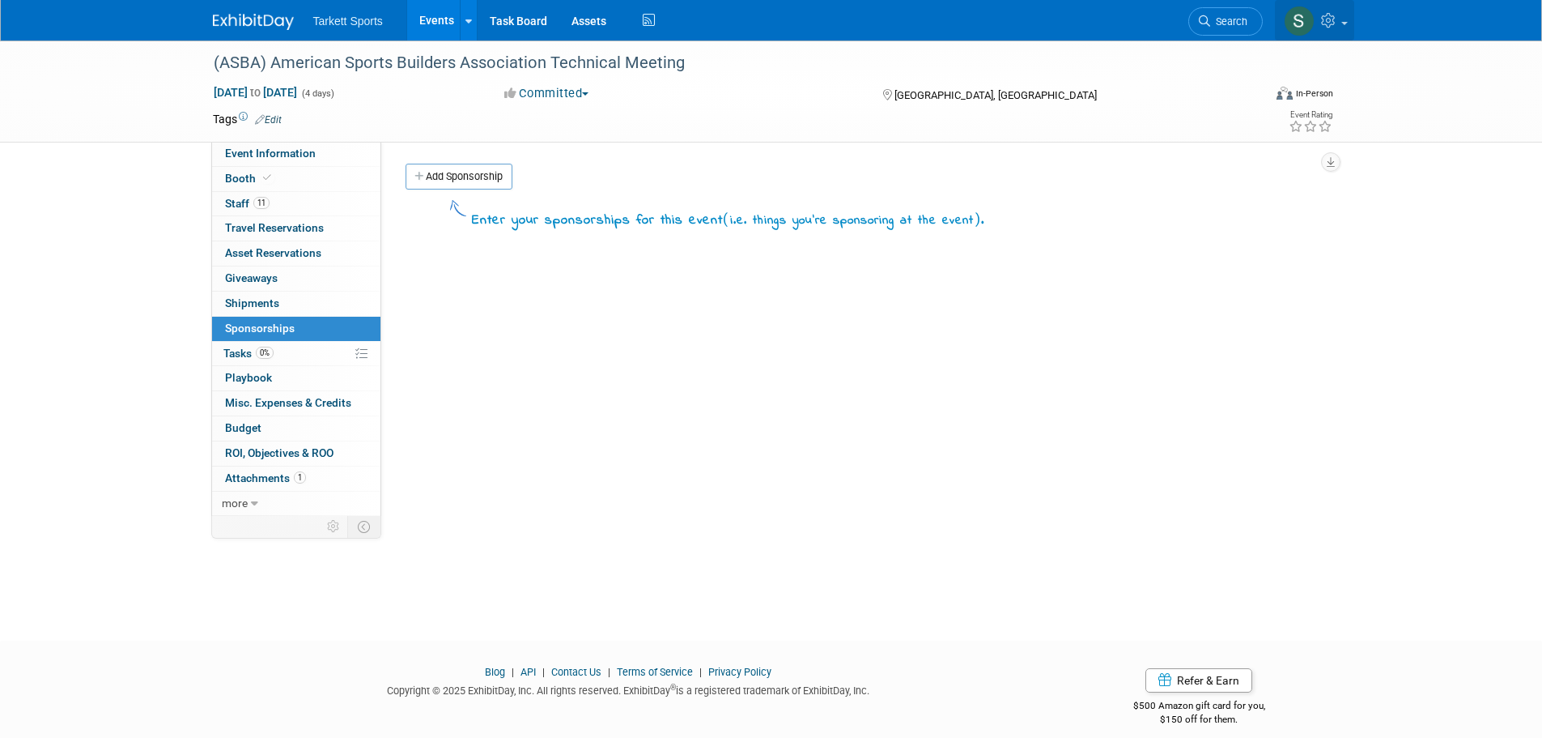
click at [1344, 22] on span at bounding box center [1345, 23] width 6 height 3
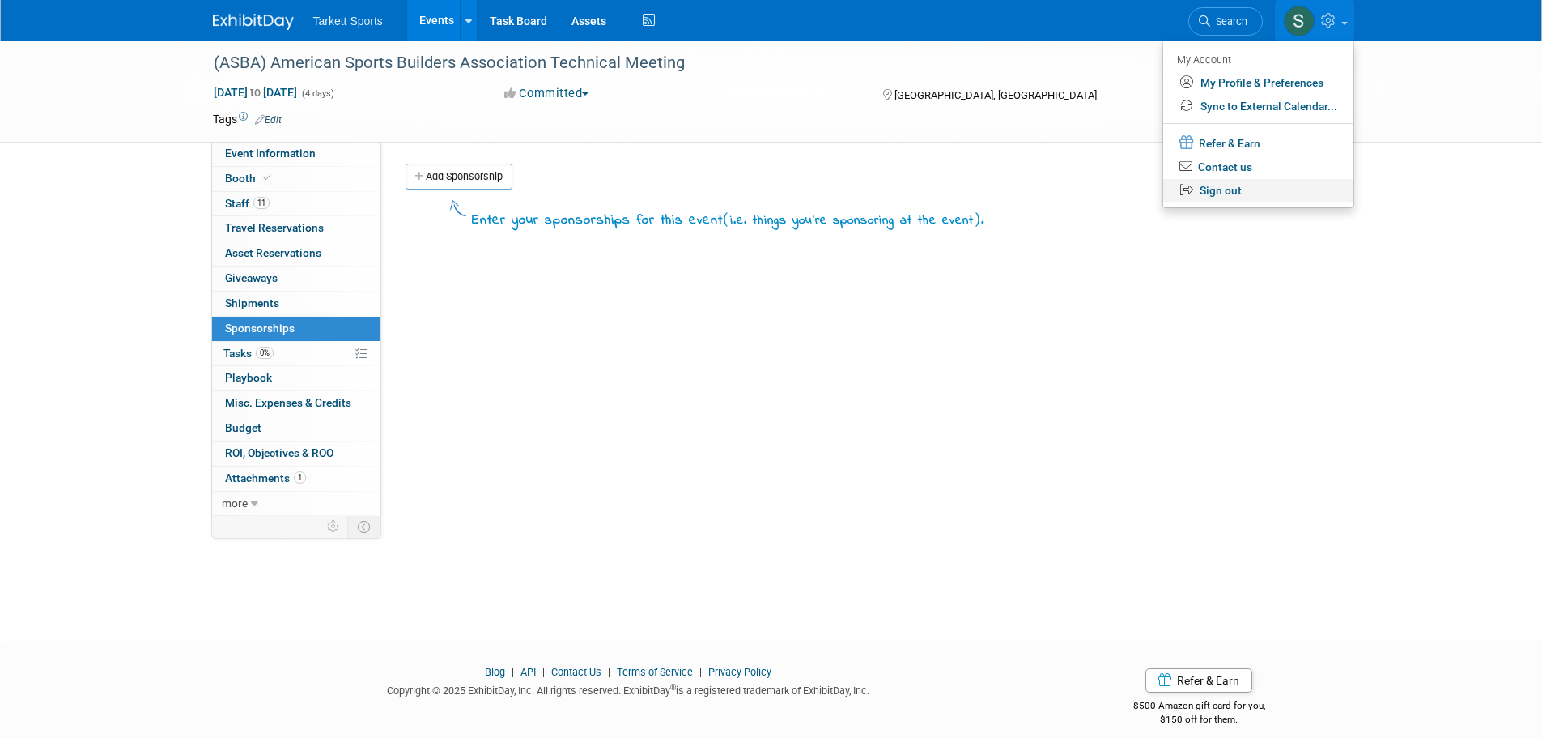
click at [1231, 188] on link "Sign out" at bounding box center [1258, 190] width 190 height 23
